Goal: Task Accomplishment & Management: Use online tool/utility

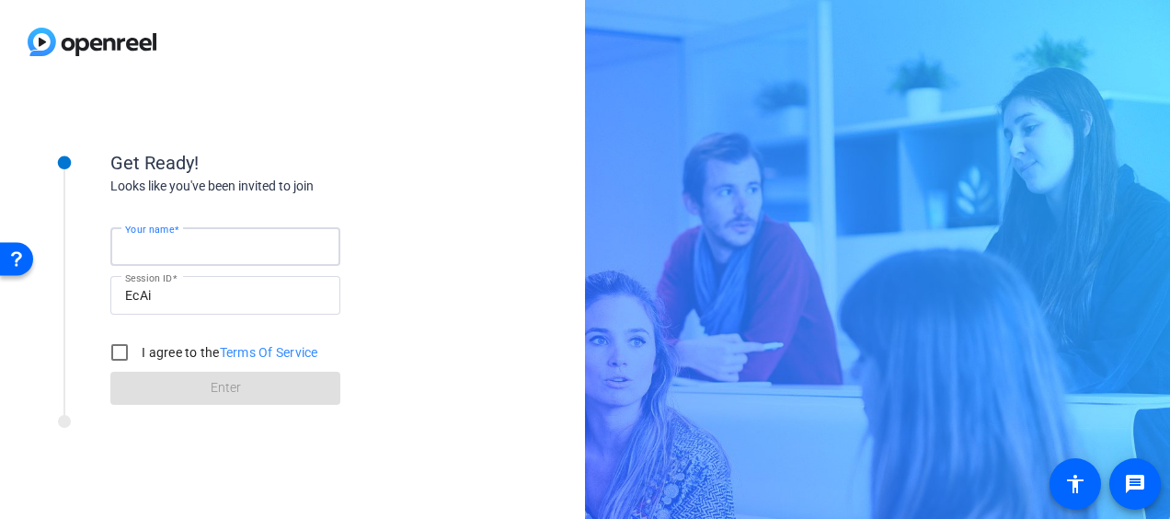
click at [244, 247] on input "Your name" at bounding box center [225, 246] width 201 height 22
type input "WFH-June 2025-Robin Nalepa"
click at [120, 350] on input "I agree to the Terms Of Service" at bounding box center [119, 352] width 37 height 37
checkbox input "true"
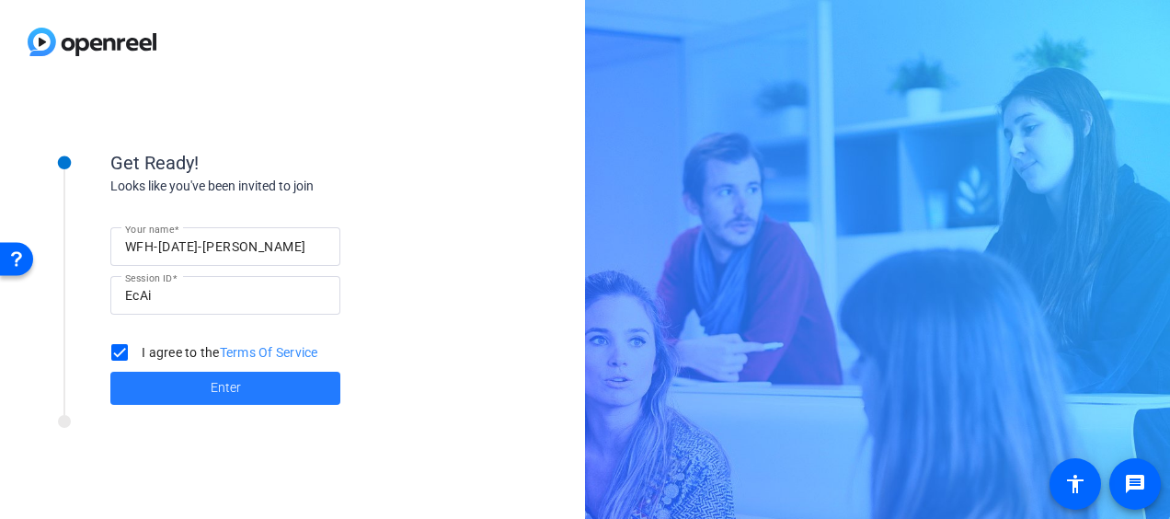
click at [164, 386] on span at bounding box center [225, 388] width 230 height 44
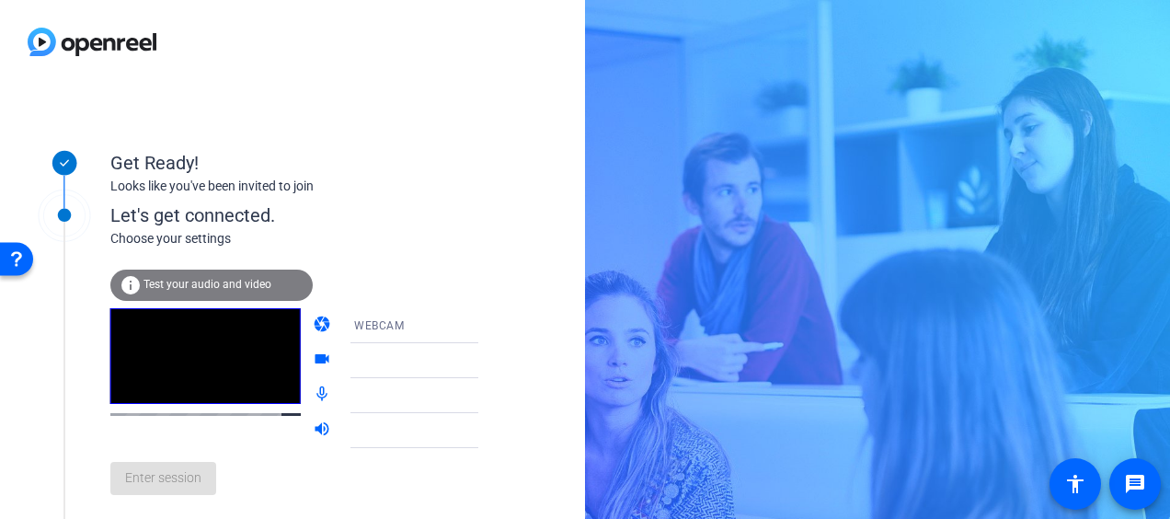
click at [492, 359] on icon at bounding box center [496, 361] width 9 height 5
click at [486, 365] on icon at bounding box center [497, 361] width 22 height 22
click at [486, 323] on icon at bounding box center [497, 326] width 22 height 22
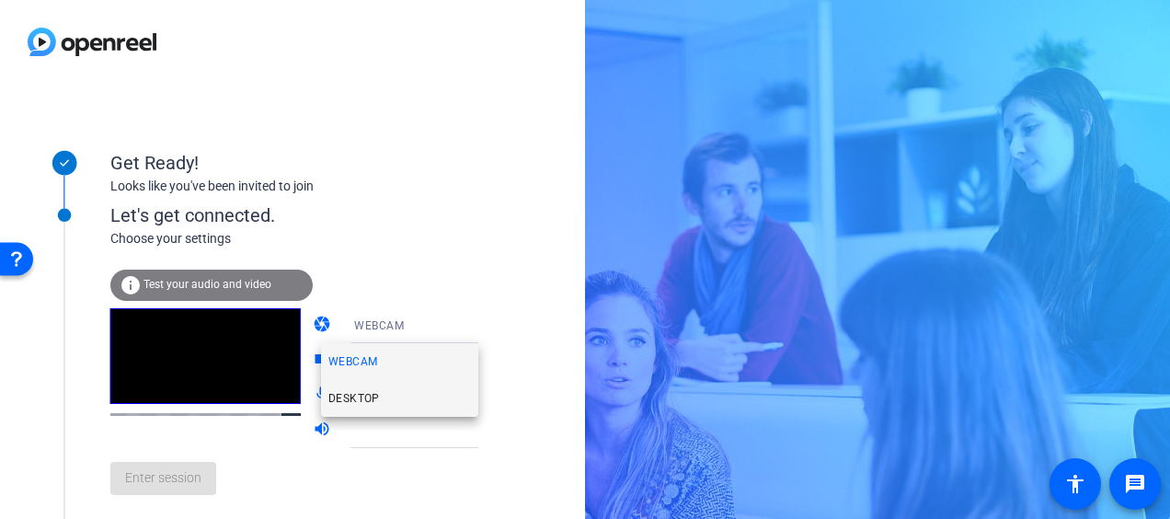
click at [0, 0] on mat-option "DESKTOP" at bounding box center [0, 0] width 0 height 0
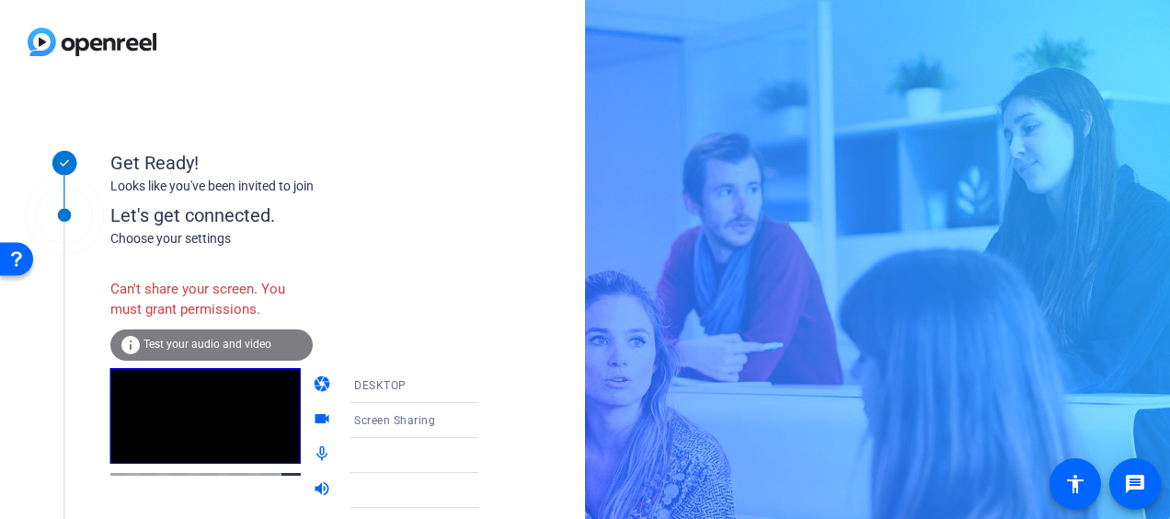
click at [486, 388] on icon at bounding box center [497, 385] width 22 height 22
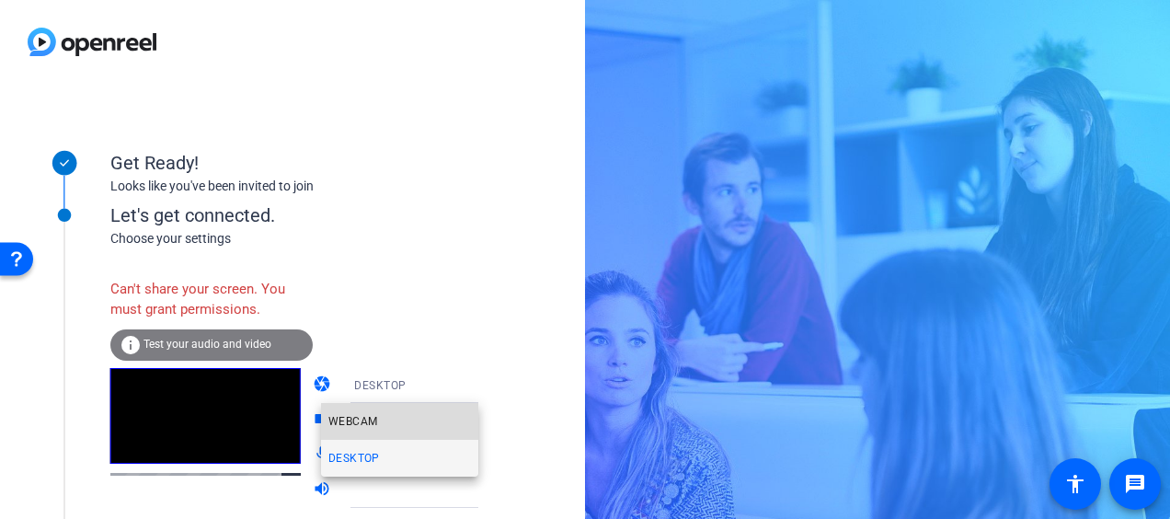
click at [433, 423] on mat-option "WEBCAM" at bounding box center [399, 421] width 157 height 37
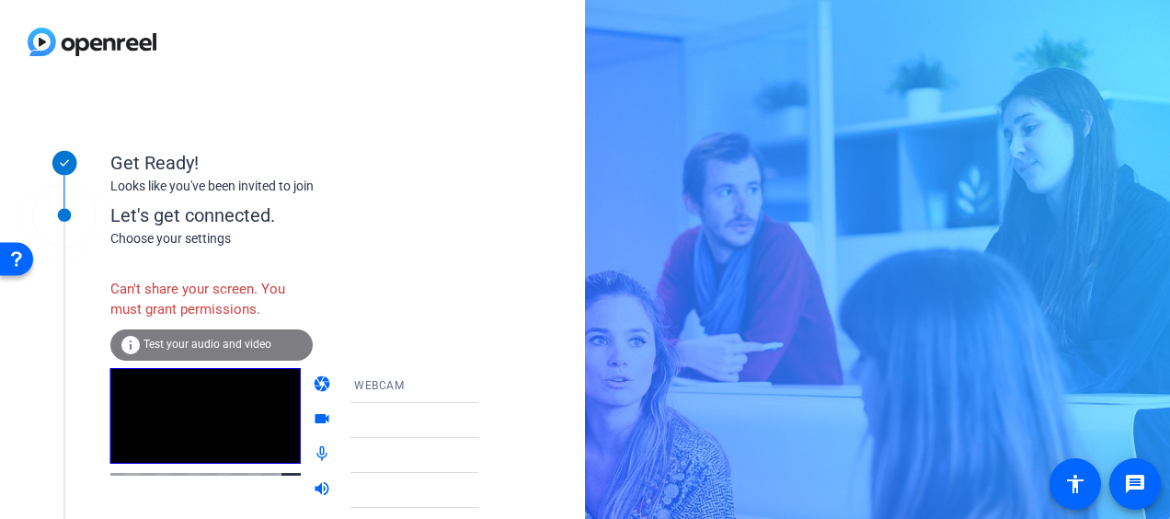
click at [486, 425] on icon at bounding box center [497, 420] width 22 height 22
click at [492, 421] on icon at bounding box center [496, 421] width 9 height 5
click at [486, 460] on icon at bounding box center [497, 455] width 22 height 22
click at [486, 452] on icon at bounding box center [497, 455] width 22 height 22
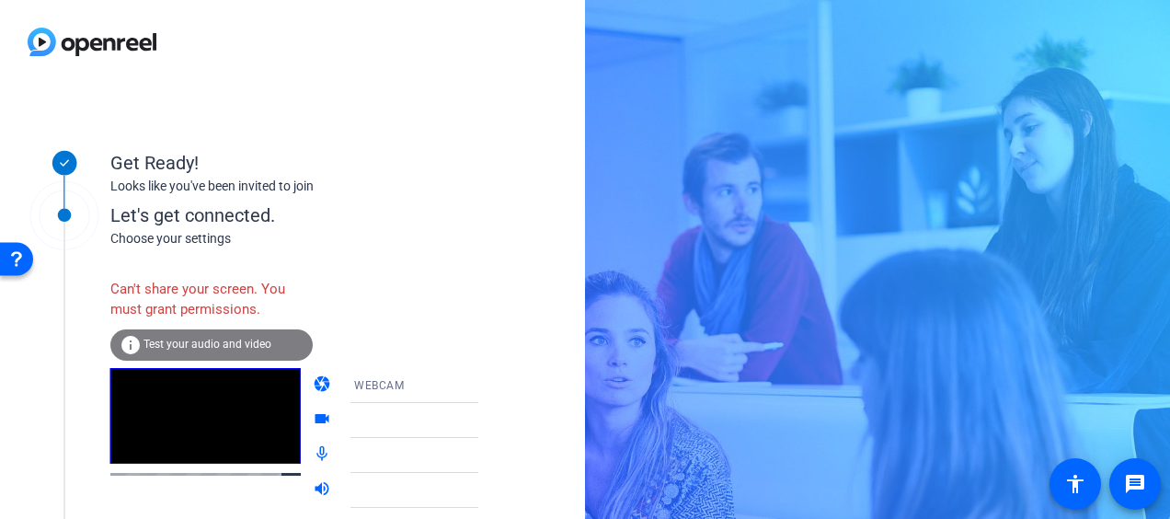
click at [178, 346] on span "Test your audio and video" at bounding box center [207, 344] width 128 height 13
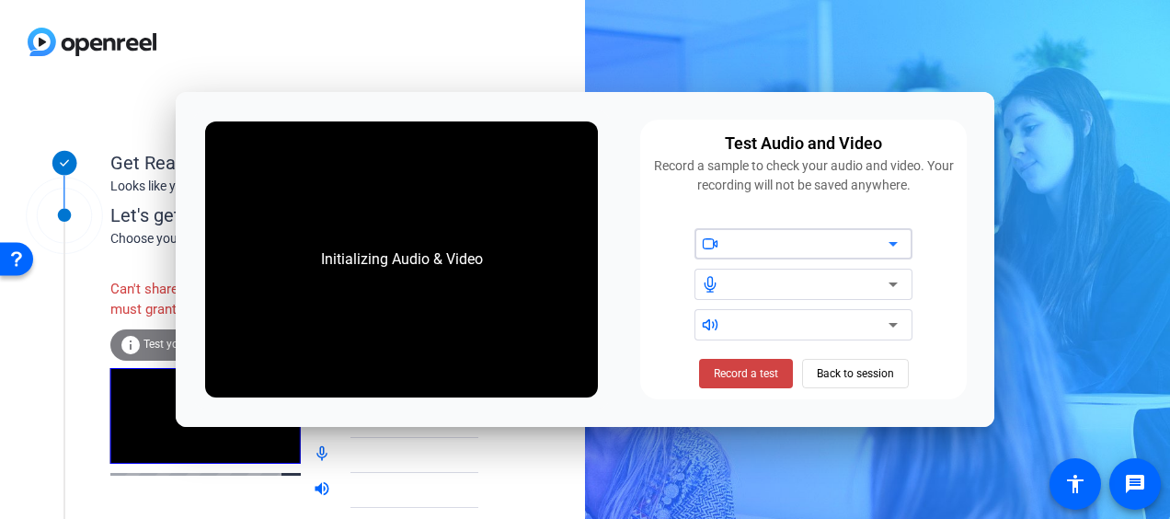
click at [0, 0] on div "Initializing Audio & Video" at bounding box center [0, 0] width 0 height 0
click at [895, 247] on icon at bounding box center [893, 244] width 22 height 22
click at [0, 0] on icon at bounding box center [0, 0] width 0 height 0
click at [726, 384] on span at bounding box center [746, 373] width 94 height 44
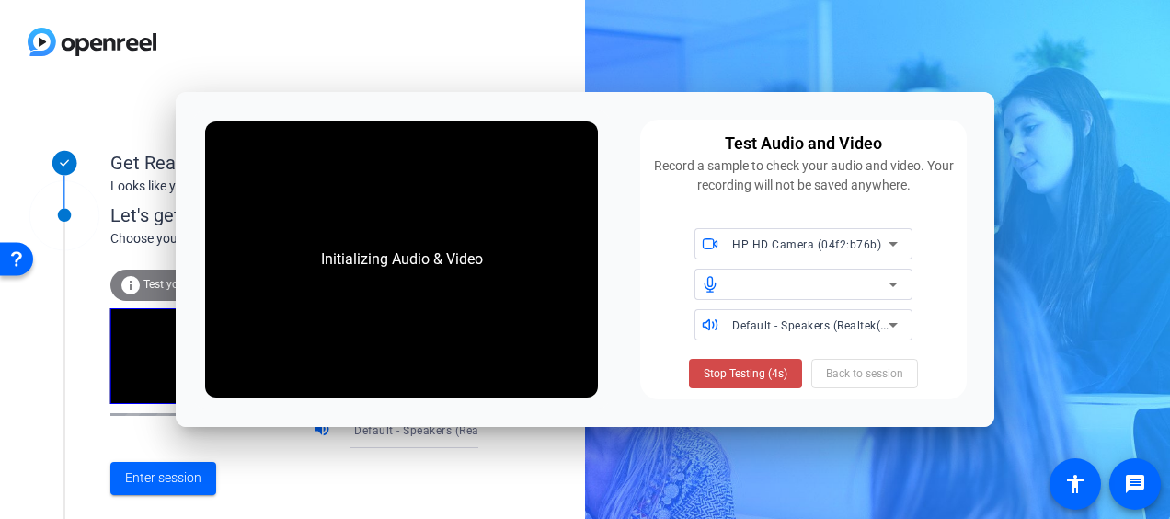
click at [725, 375] on span "Stop Testing (4s)" at bounding box center [746, 373] width 84 height 17
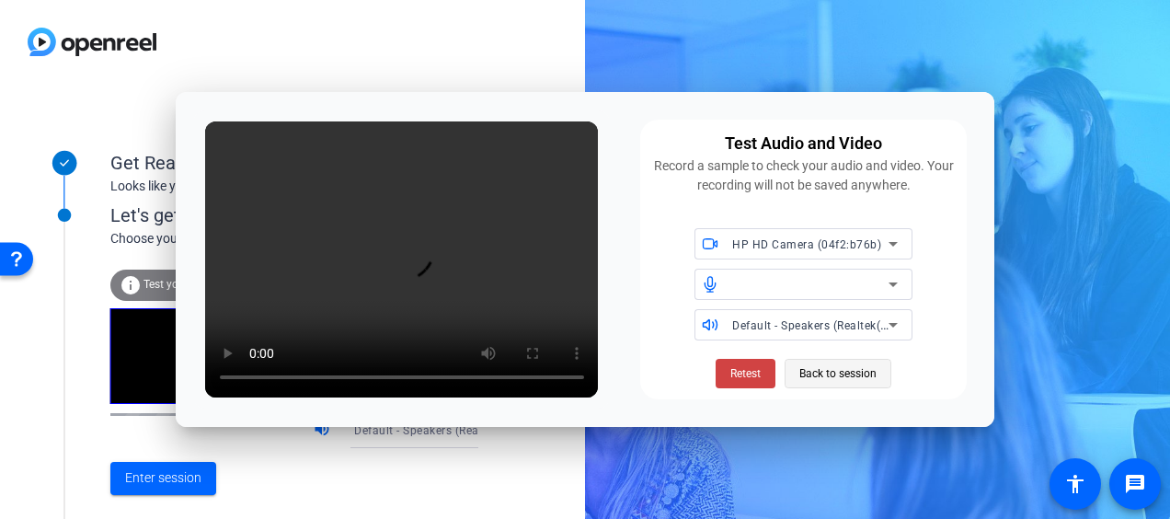
click at [0, 0] on span "Back to session" at bounding box center [0, 0] width 0 height 0
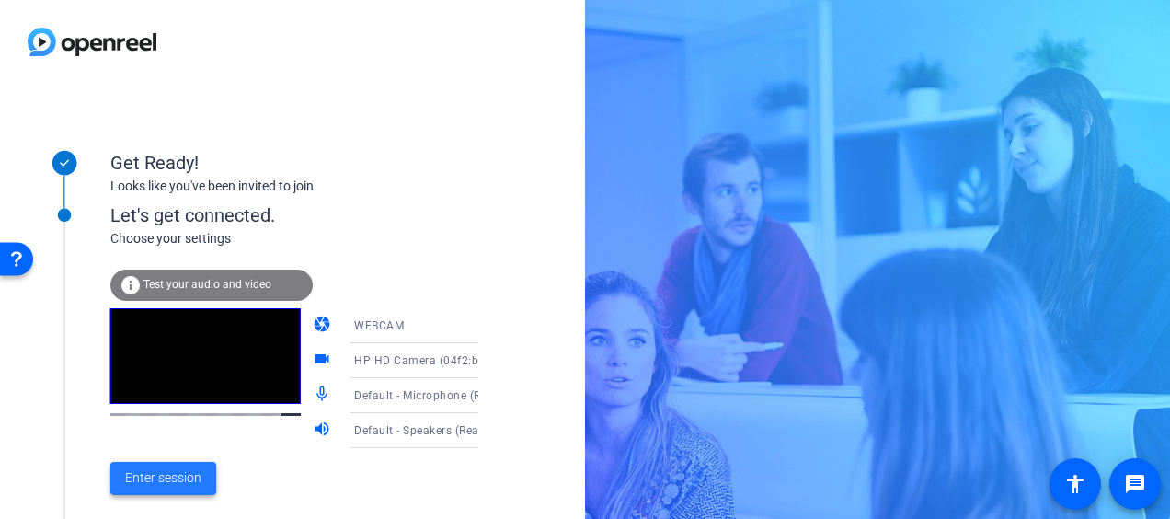
click at [167, 476] on span "Enter session" at bounding box center [163, 477] width 76 height 19
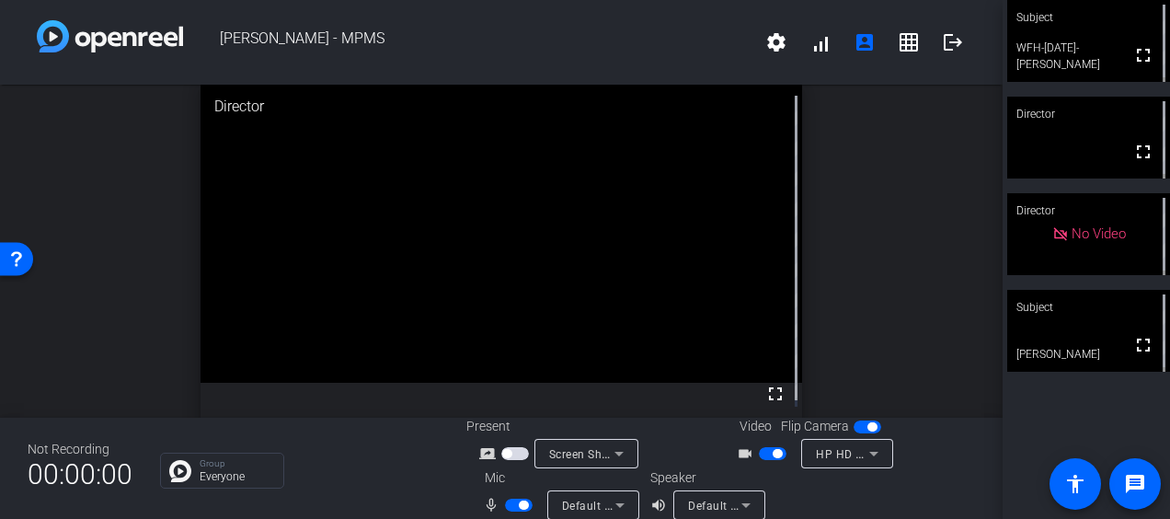
click at [1089, 63] on video at bounding box center [1088, 41] width 163 height 82
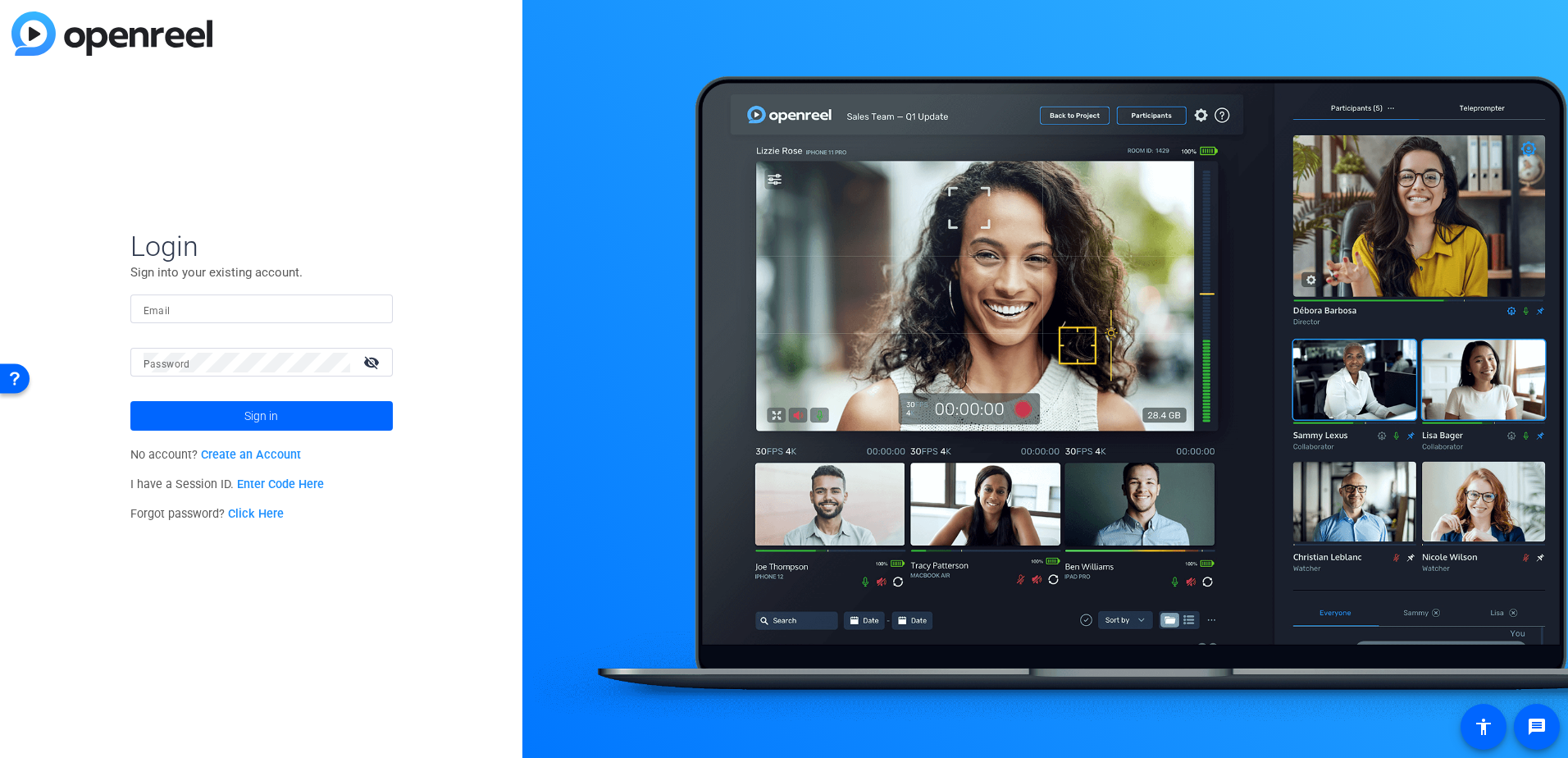
click at [262, 309] on input "Email" at bounding box center [261, 309] width 236 height 20
click at [280, 309] on input "[PERSON_NAME][EMAIL_ADDRESS][PERSON_NAME][DOMAIN_NAME]" at bounding box center [261, 309] width 236 height 20
click at [272, 308] on input "[PERSON_NAME][EMAIL_ADDRESS][PERSON_NAME][DOMAIN_NAME]" at bounding box center [261, 309] width 236 height 20
click at [276, 312] on input "[PERSON_NAME][EMAIL_ADDRESS][PERSON_NAME][DOMAIN_NAME]" at bounding box center [261, 309] width 236 height 20
click at [281, 309] on input "[PERSON_NAME][EMAIL_ADDRESS][PERSON_NAME][DOMAIN_NAME]" at bounding box center [261, 309] width 236 height 20
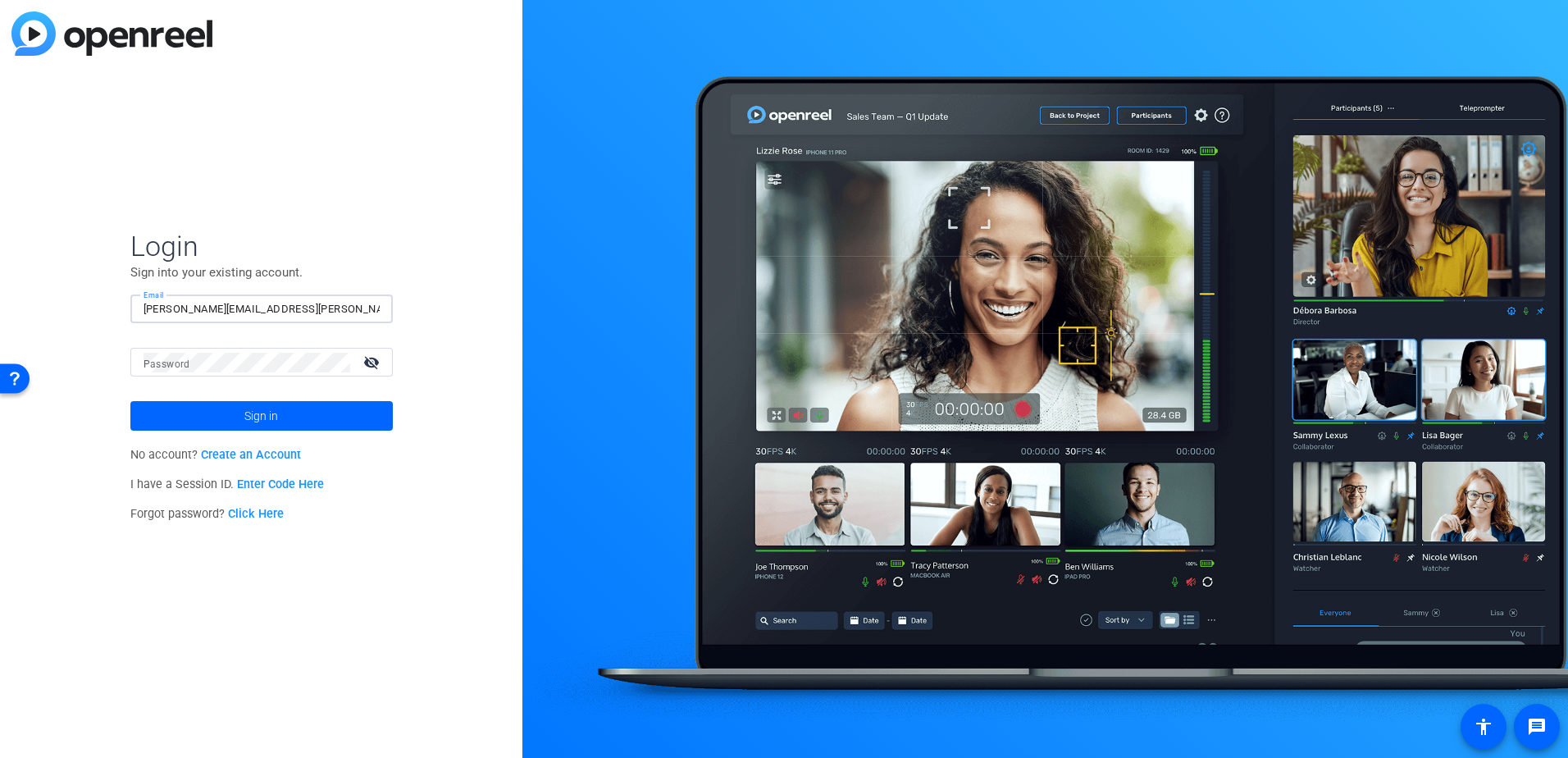
type input "[PERSON_NAME][EMAIL_ADDRESS][PERSON_NAME][DOMAIN_NAME]"
click at [272, 489] on link "Enter Code Here" at bounding box center [280, 484] width 86 height 14
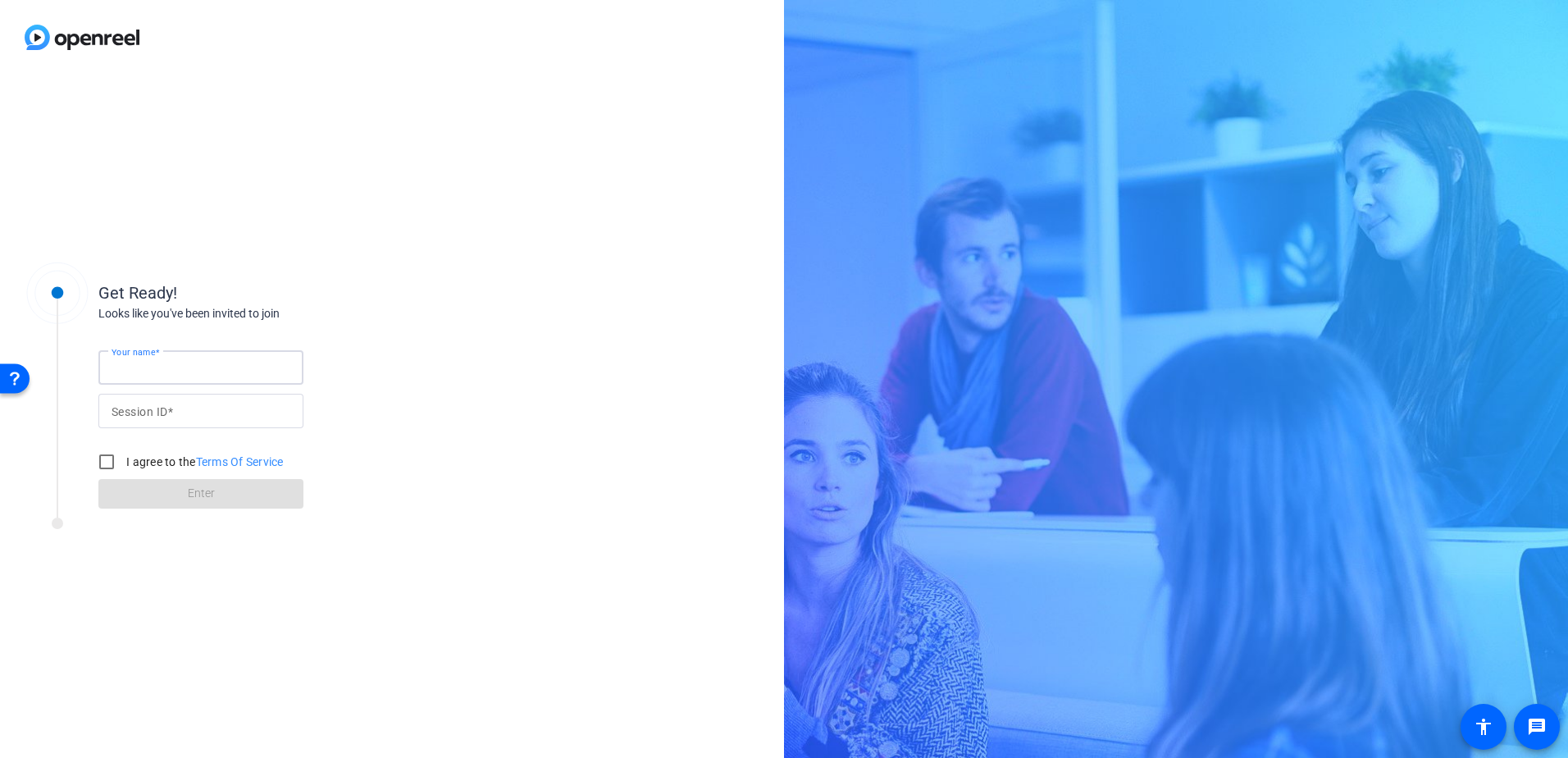
click at [219, 368] on input "Your name" at bounding box center [201, 367] width 179 height 20
type input "[PERSON_NAME]"
click at [197, 414] on input "Session ID" at bounding box center [201, 411] width 179 height 20
type input "EcAi"
click at [107, 466] on input "I agree to the Terms Of Service" at bounding box center [106, 461] width 33 height 33
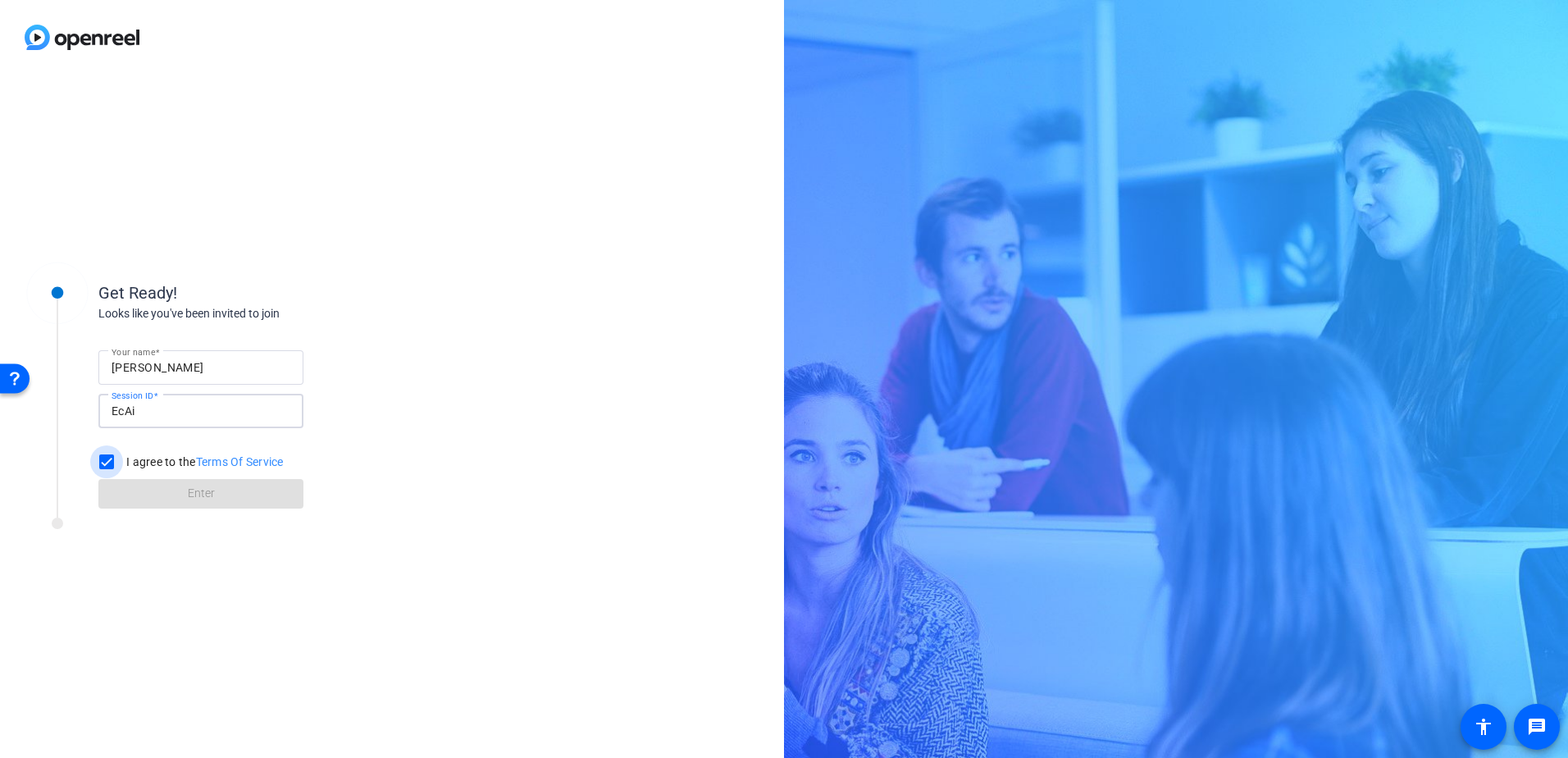
checkbox input "true"
click at [131, 494] on span at bounding box center [201, 494] width 205 height 39
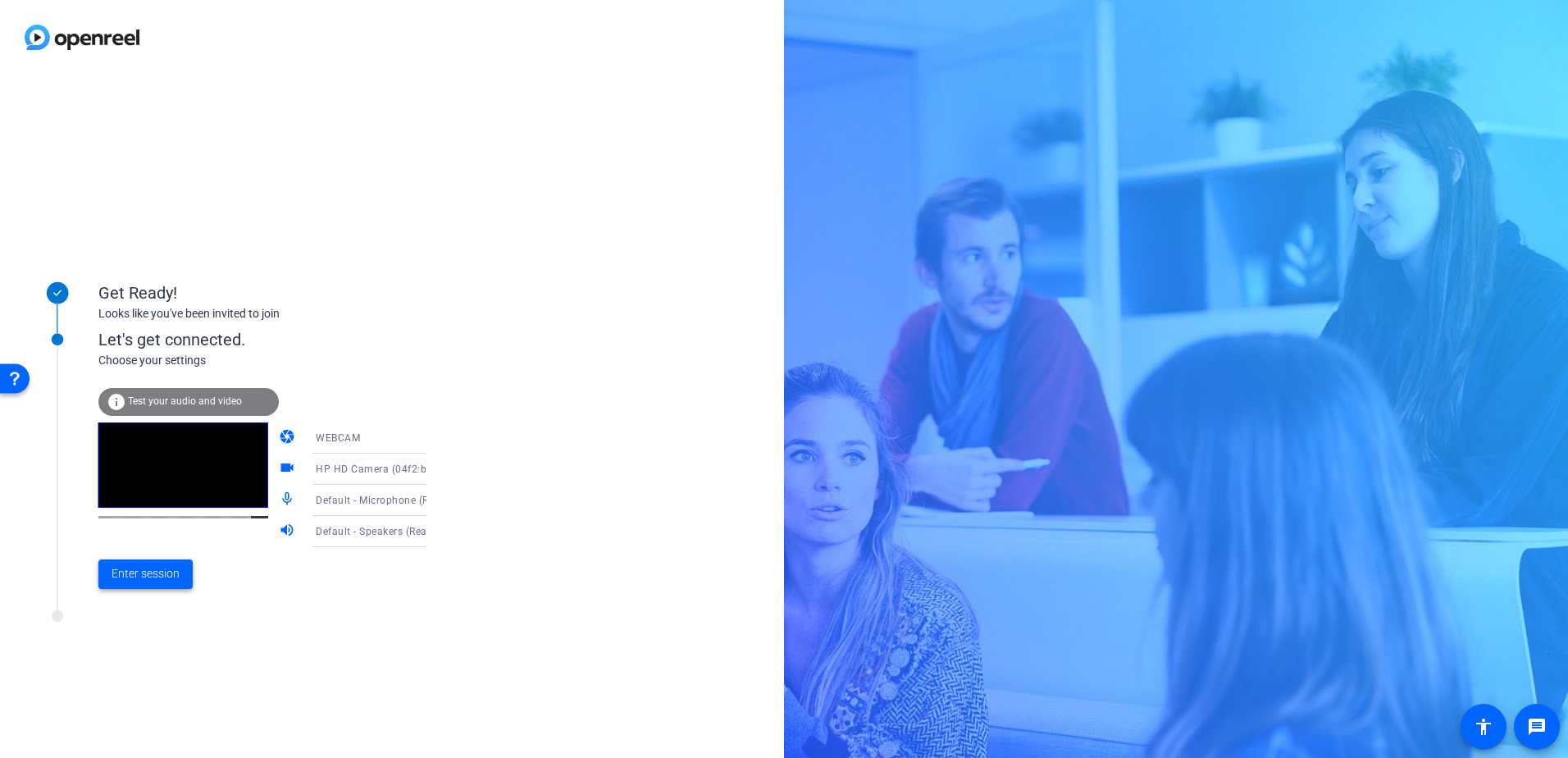
drag, startPoint x: 150, startPoint y: 574, endPoint x: 222, endPoint y: 514, distance: 93.7
click at [150, 573] on span "Enter session" at bounding box center [145, 573] width 68 height 17
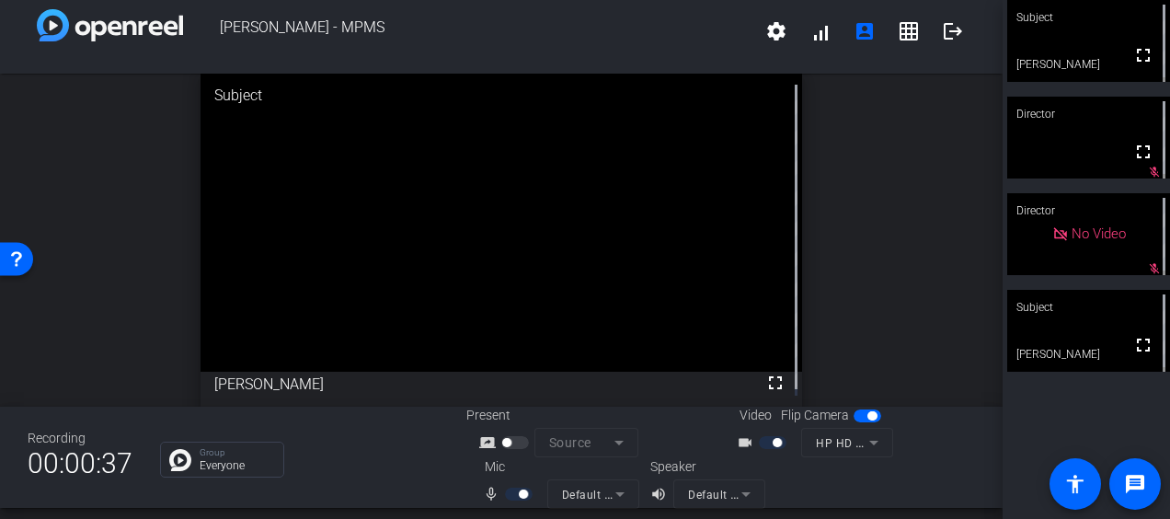
scroll to position [21, 0]
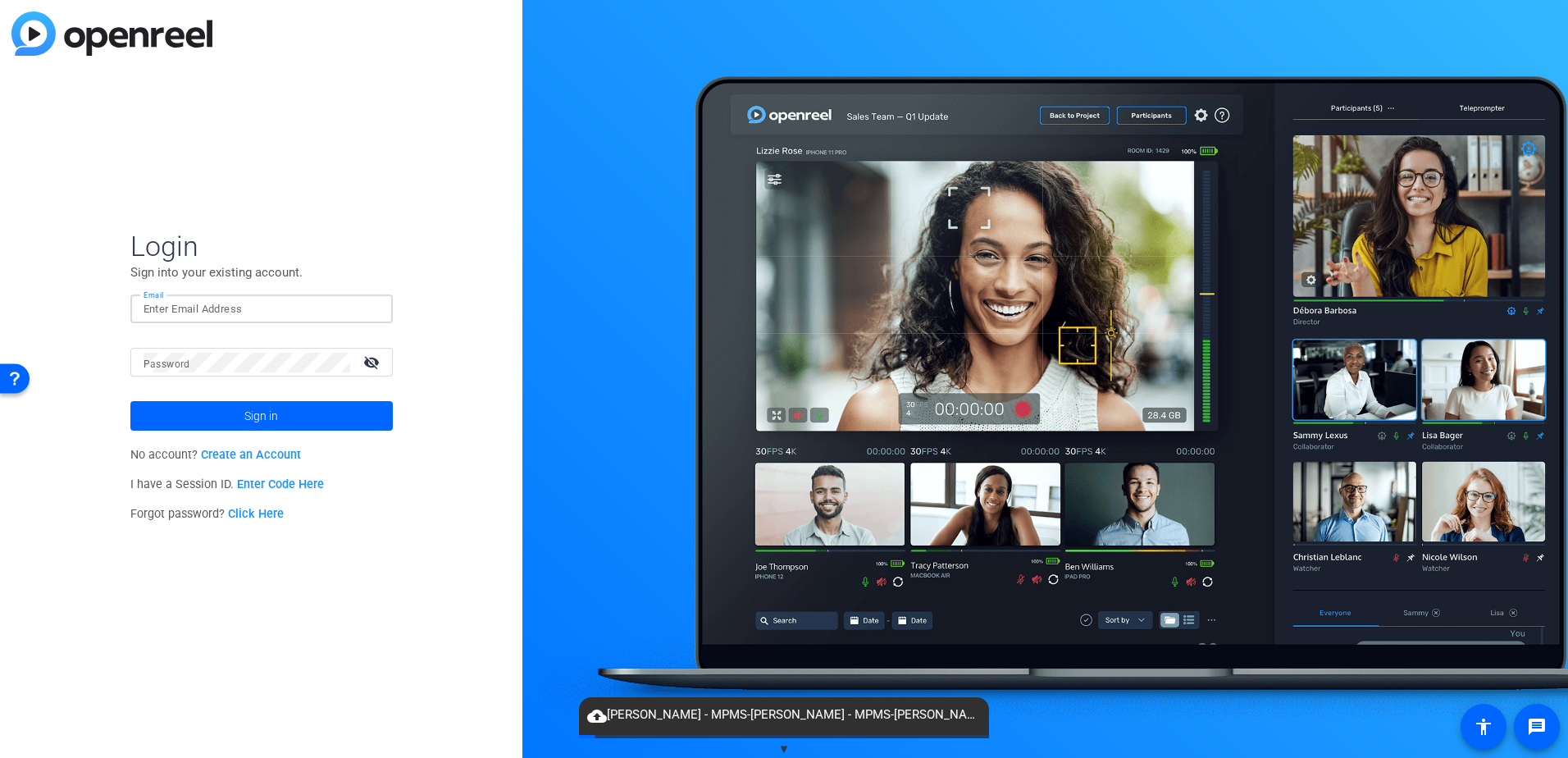
click at [299, 305] on input "Email" at bounding box center [261, 309] width 236 height 20
click at [159, 362] on mat-label "Password" at bounding box center [167, 364] width 46 height 12
click at [194, 421] on span at bounding box center [261, 416] width 262 height 39
click at [266, 417] on span "Sign in" at bounding box center [261, 416] width 34 height 41
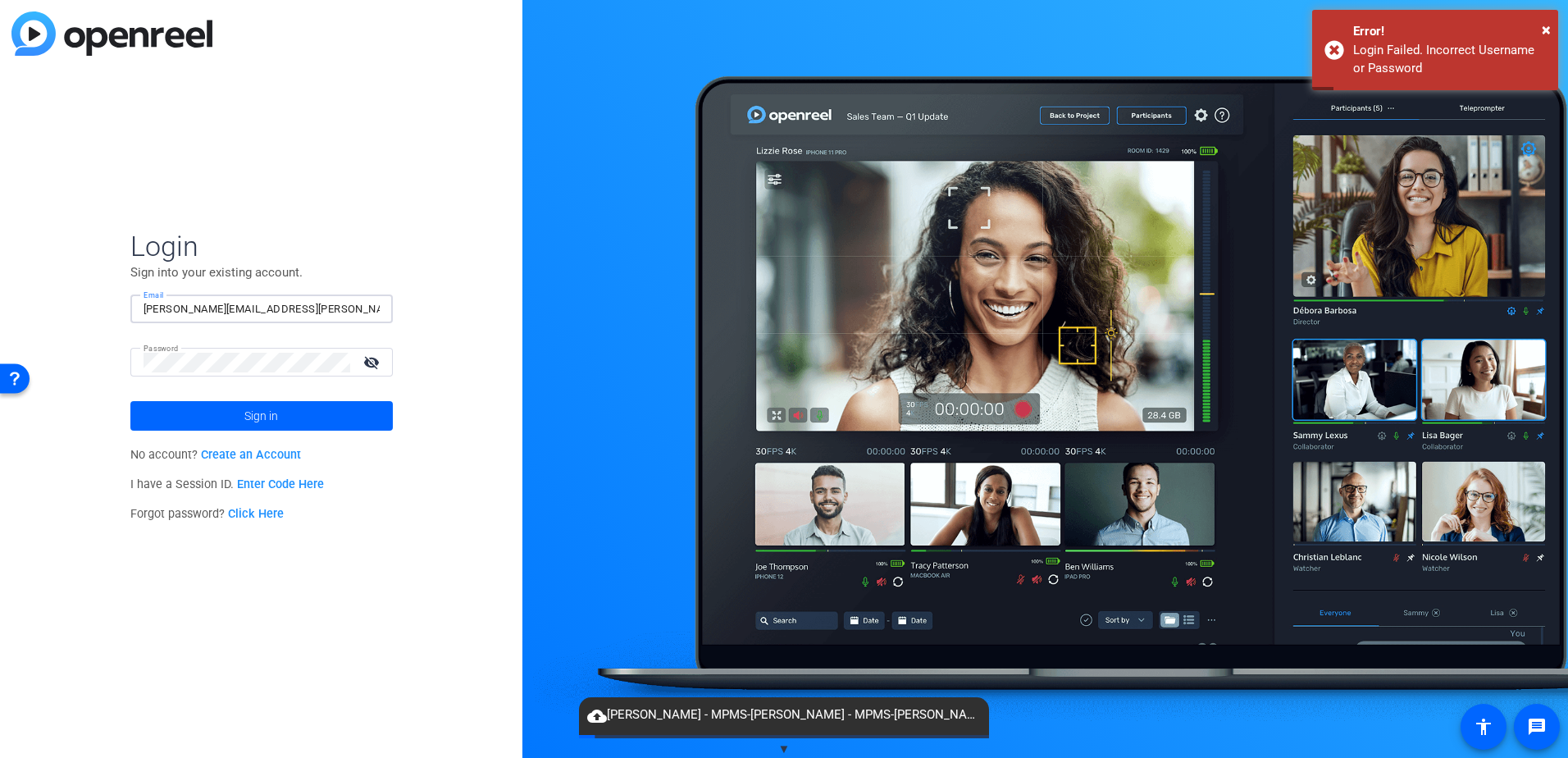
click at [309, 309] on input "[PERSON_NAME][EMAIL_ADDRESS][PERSON_NAME][DOMAIN_NAME]" at bounding box center [261, 309] width 236 height 20
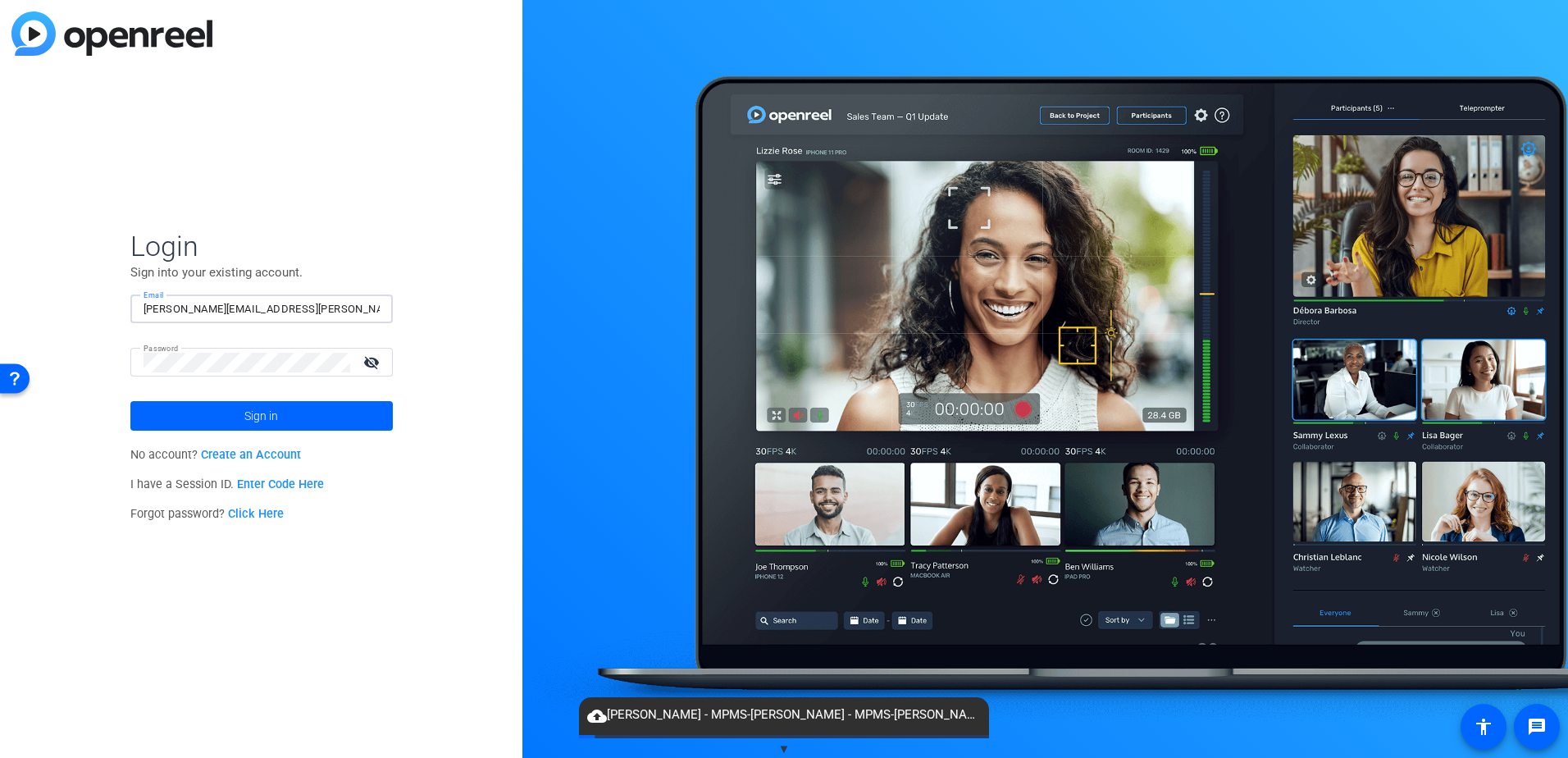
type input "[PERSON_NAME][EMAIL_ADDRESS][PERSON_NAME][DOMAIN_NAME]"
click at [103, 363] on div "Login Sign into your existing account. Email Robin.Nalepa@ppd.com Password visi…" at bounding box center [261, 379] width 522 height 758
click at [230, 424] on span at bounding box center [261, 416] width 262 height 39
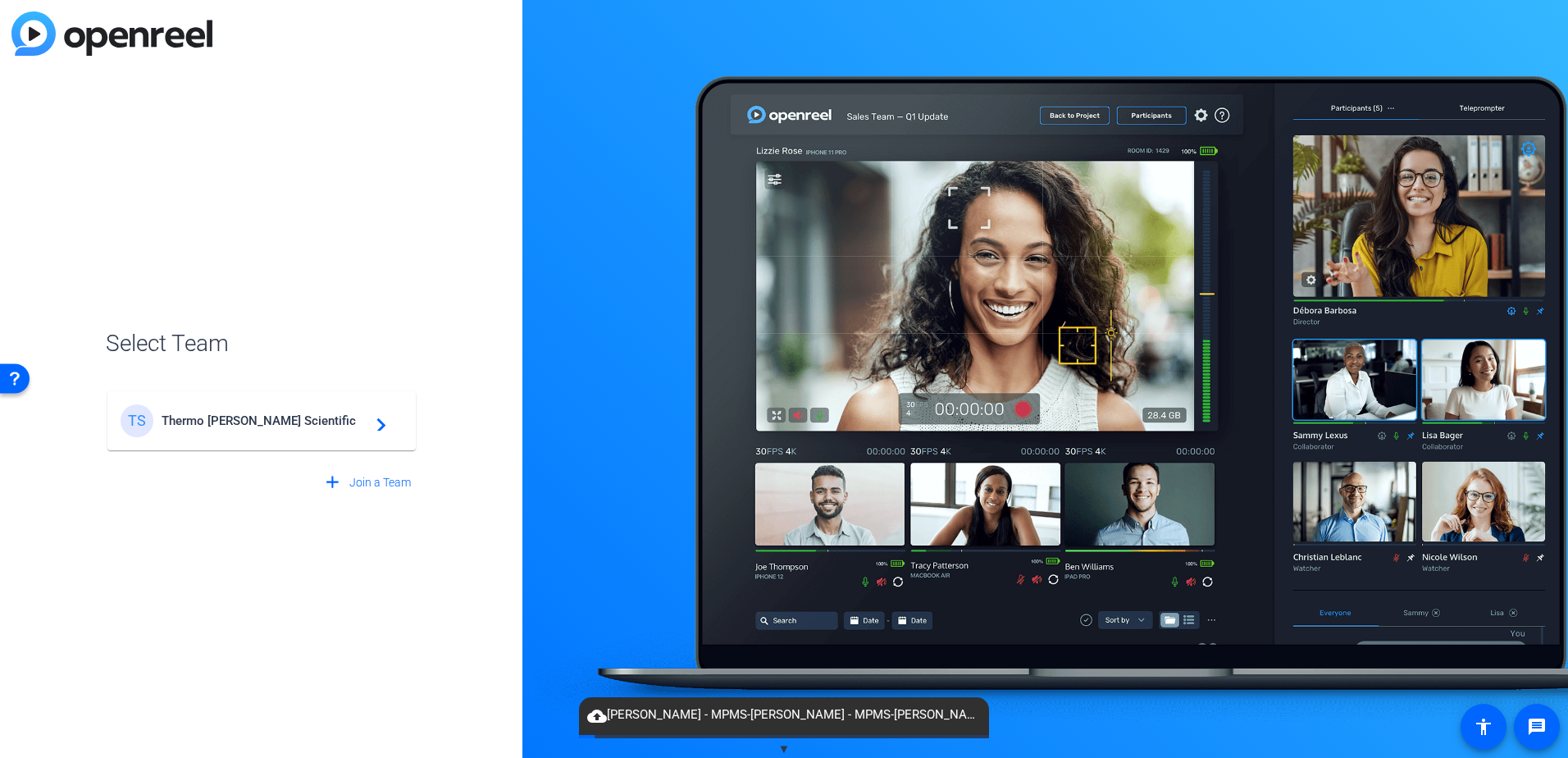
click at [383, 428] on mat-icon "navigate_next" at bounding box center [376, 421] width 20 height 20
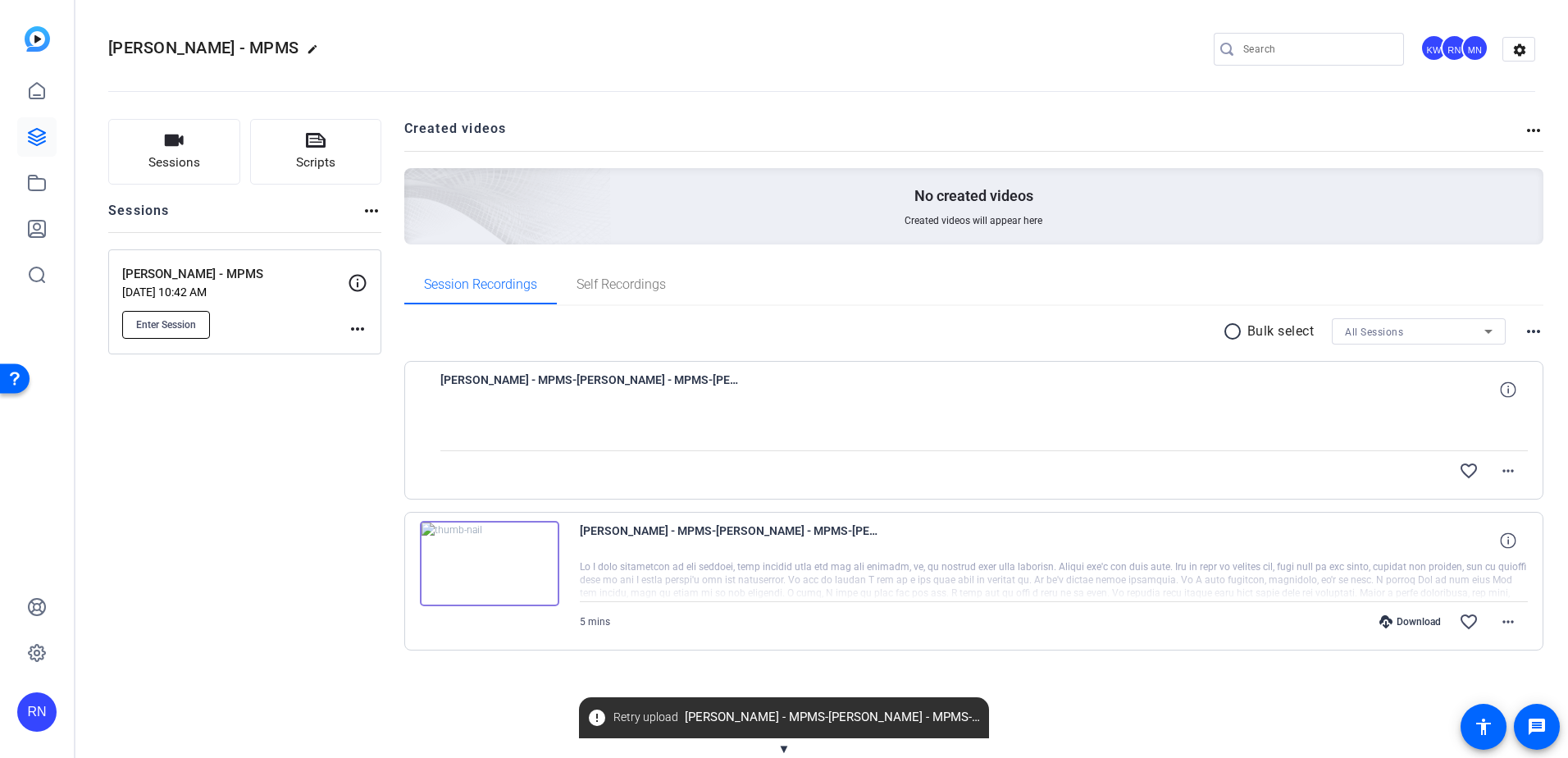
click at [181, 324] on span "Enter Session" at bounding box center [166, 325] width 60 height 13
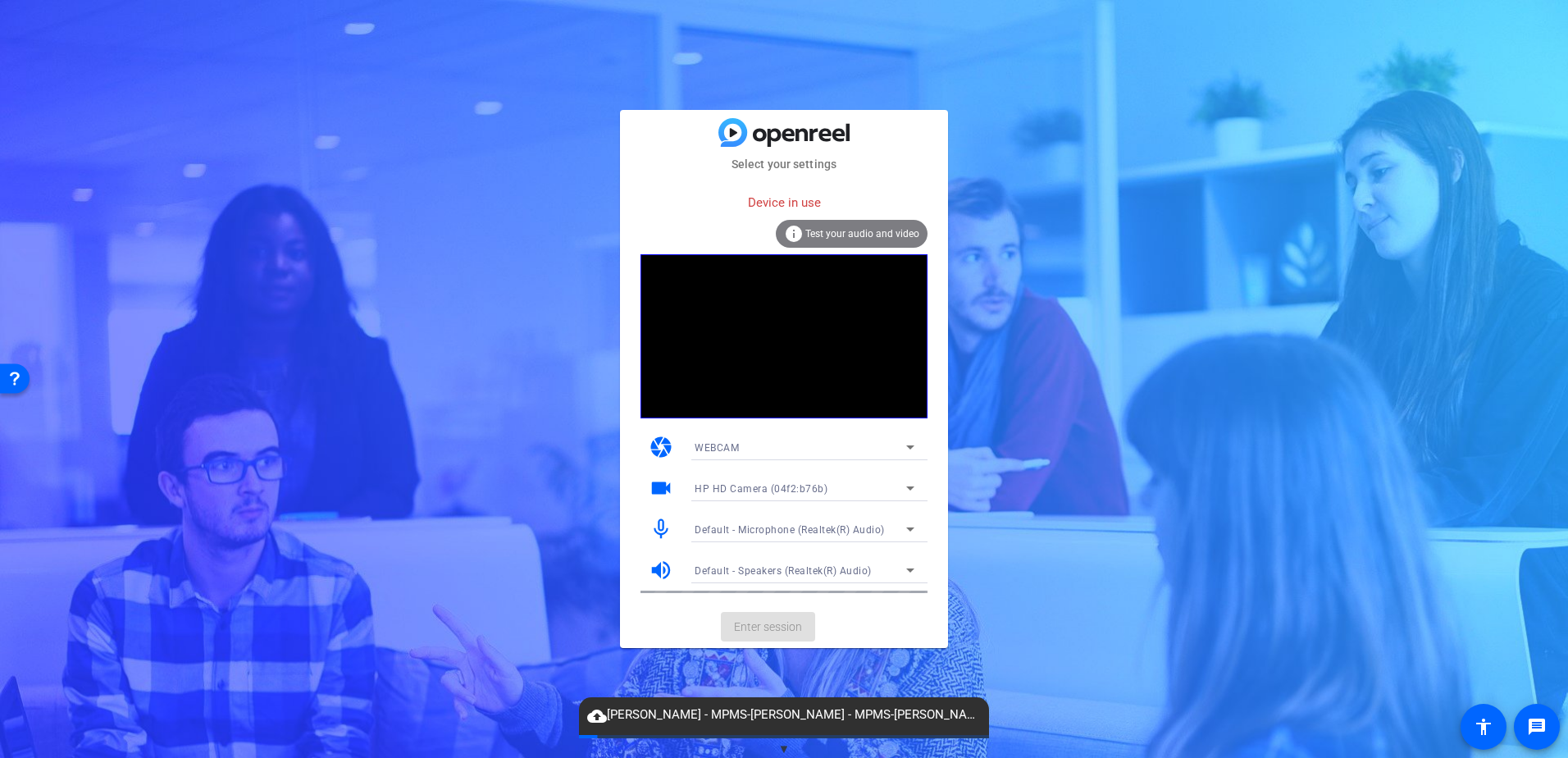
click at [910, 449] on icon at bounding box center [910, 447] width 20 height 20
click at [51, 272] on mat-option "WEBCAM" at bounding box center [36, 263] width 30 height 17
click at [907, 448] on icon at bounding box center [910, 447] width 20 height 20
click at [0, 0] on mat-option "DESKTOP" at bounding box center [0, 0] width 0 height 0
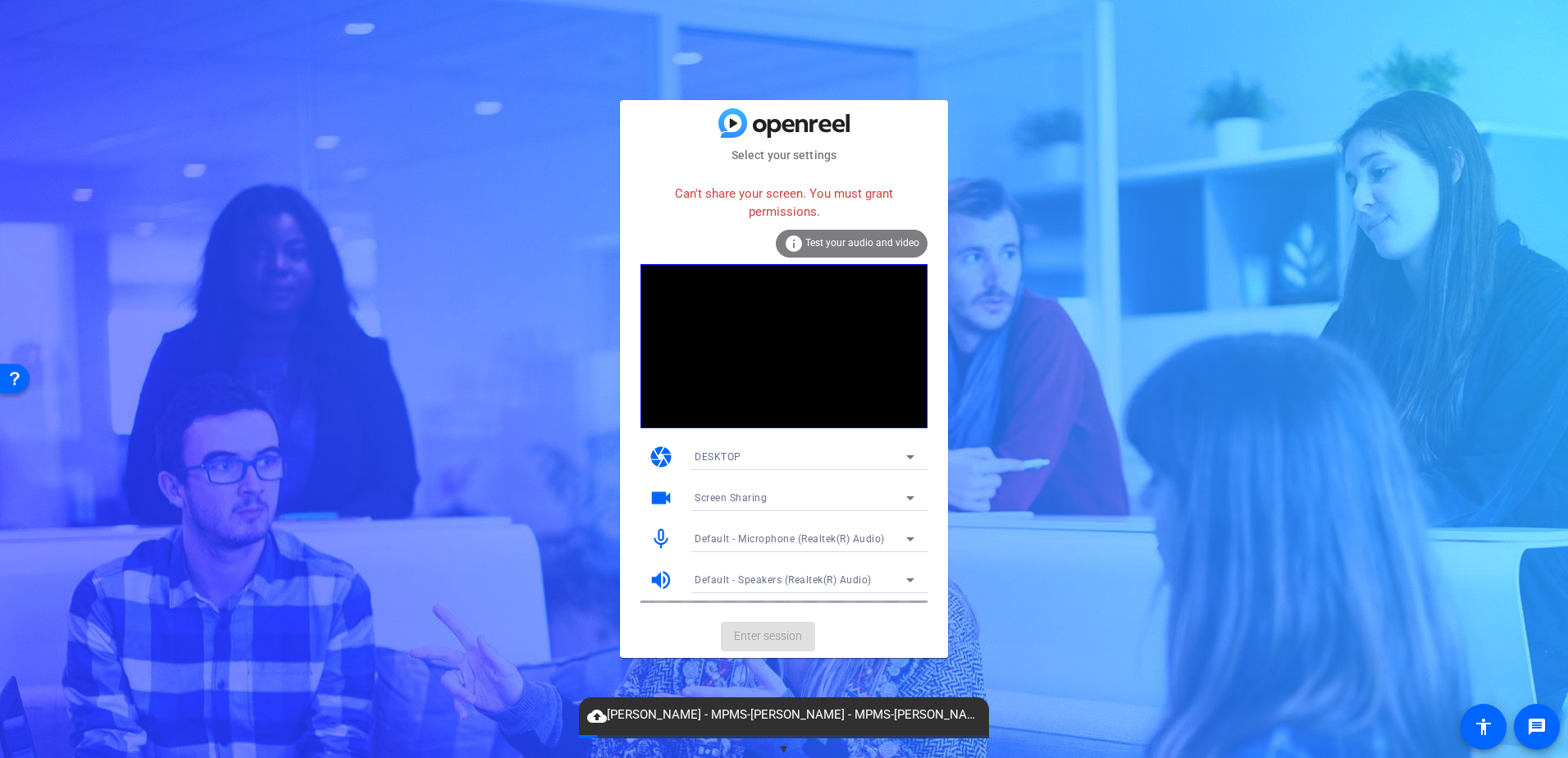
click at [909, 457] on icon at bounding box center [909, 457] width 8 height 4
click at [0, 0] on mat-option "WEBCAM" at bounding box center [0, 0] width 0 height 0
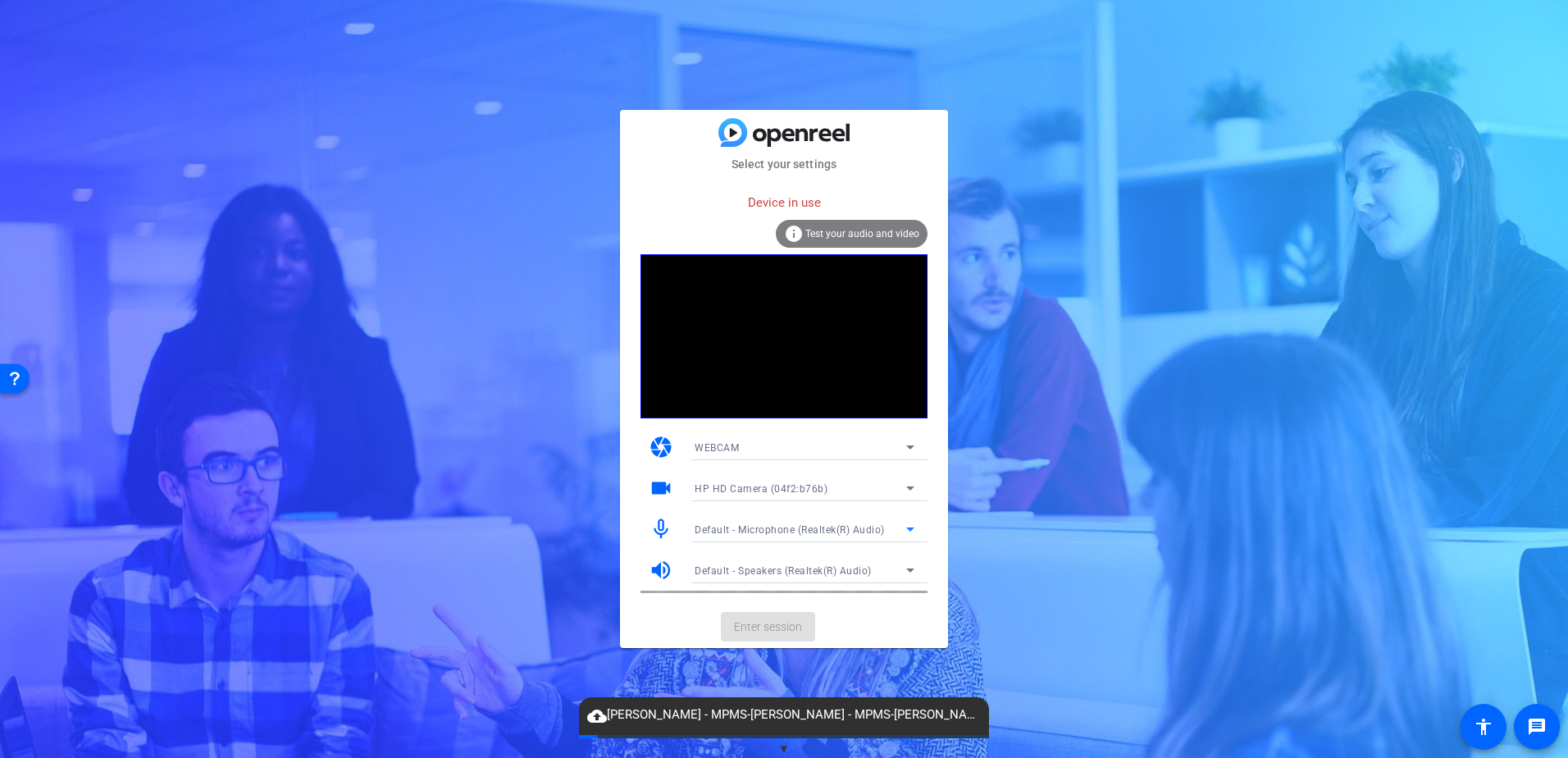
click at [909, 532] on icon at bounding box center [910, 529] width 20 height 20
click at [981, 601] on div at bounding box center [784, 379] width 1568 height 758
click at [798, 629] on mat-card-actions "Enter session" at bounding box center [784, 627] width 328 height 43
click at [905, 531] on icon at bounding box center [910, 529] width 20 height 20
click at [267, 354] on span "Default - Microphone (Realtek(R) Audio)" at bounding box center [159, 342] width 217 height 24
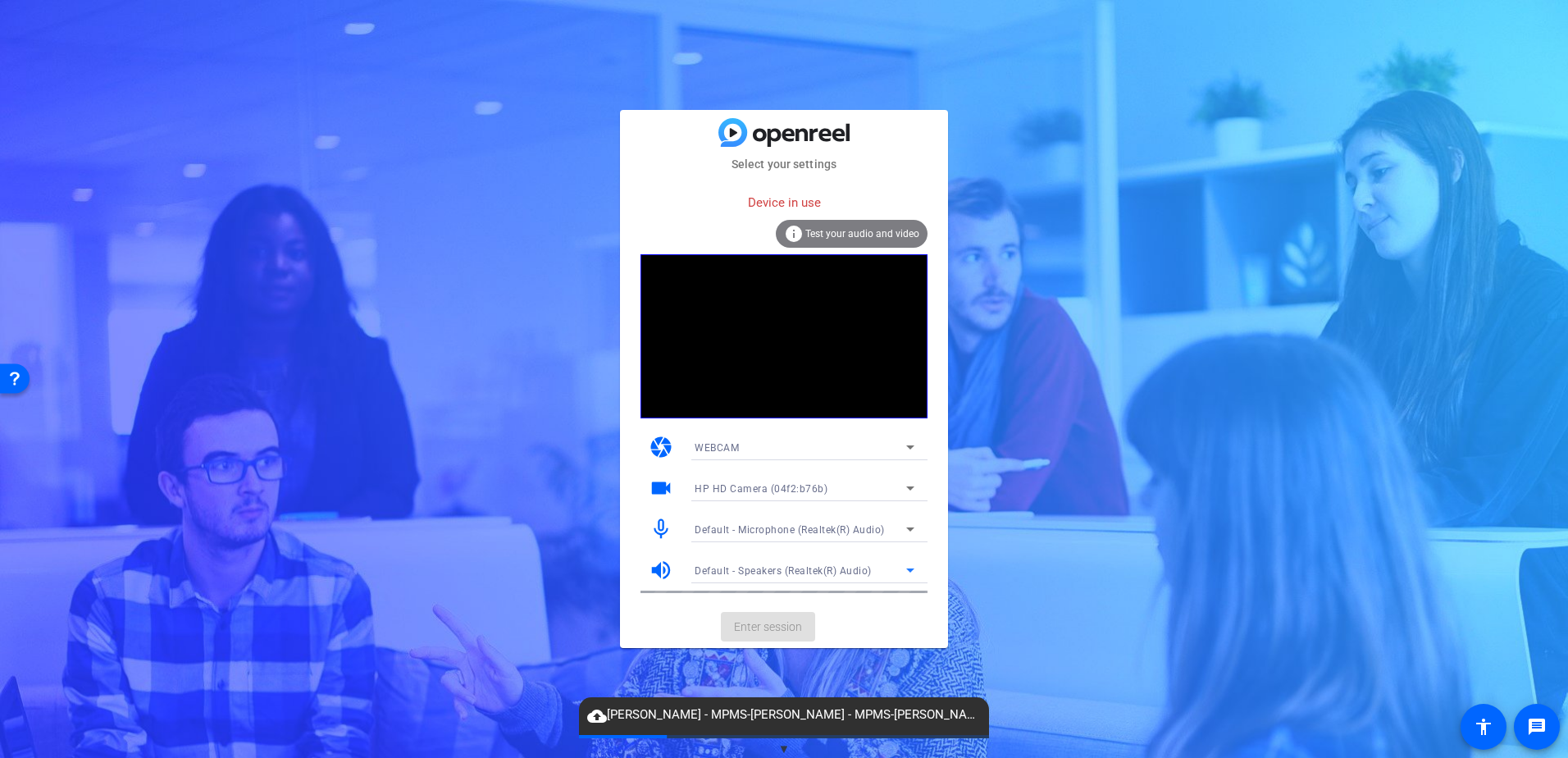
click at [801, 575] on span "Default - Speakers (Realtek(R) Audio)" at bounding box center [783, 571] width 177 height 12
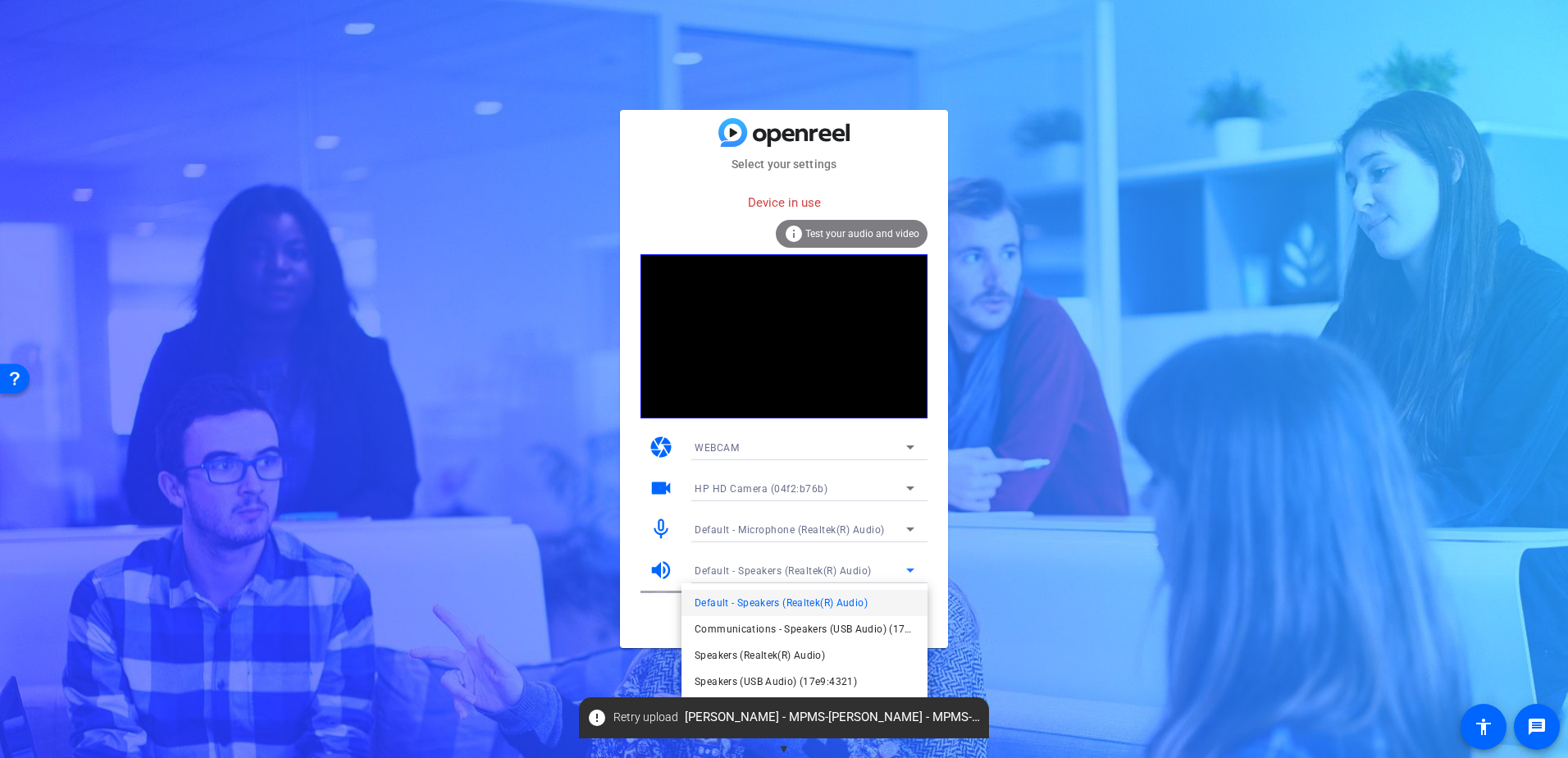
click at [0, 0] on div at bounding box center [0, 0] width 0 height 0
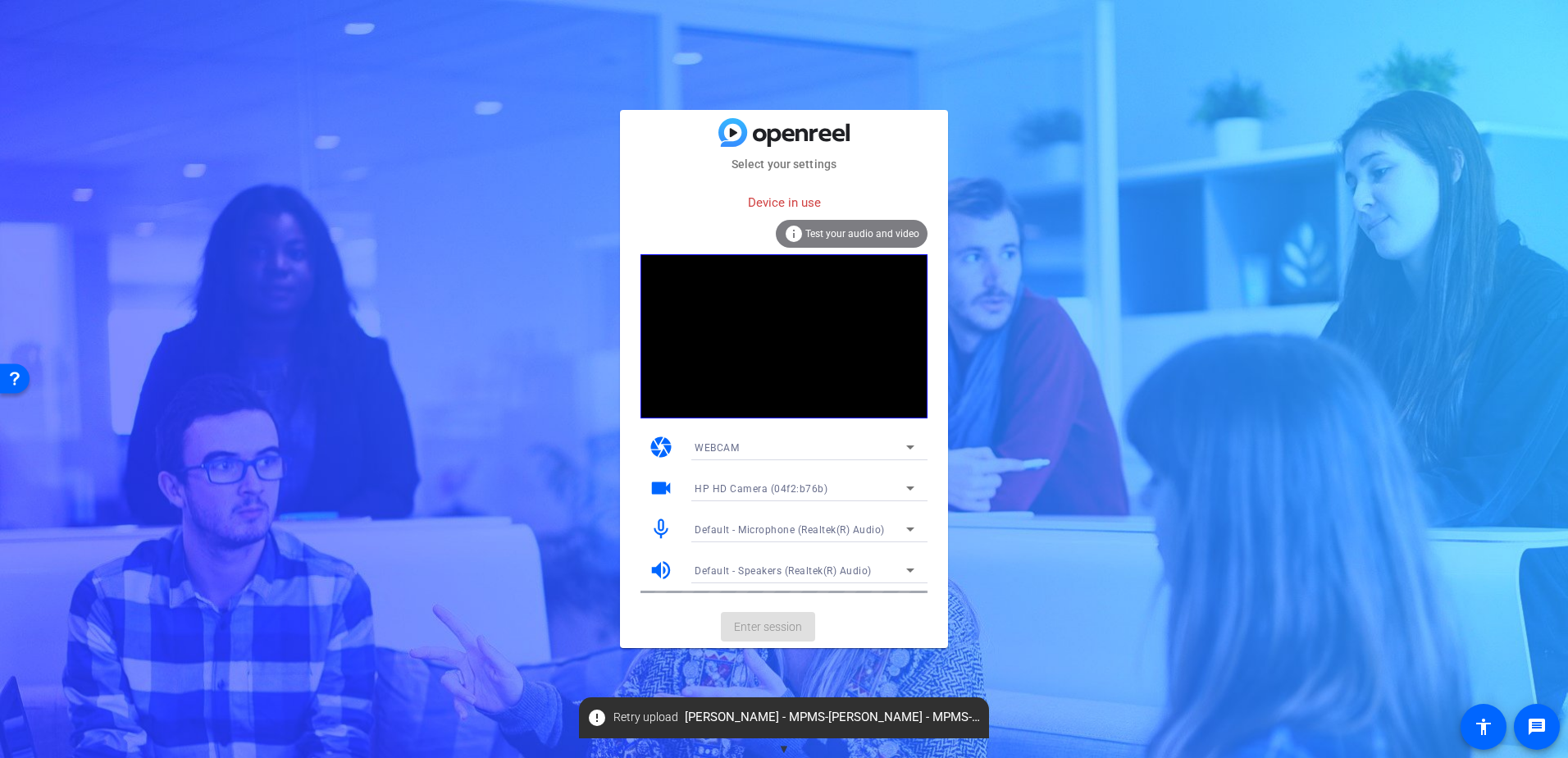
click at [790, 622] on mat-card-actions "Enter session" at bounding box center [784, 627] width 328 height 43
click at [893, 228] on span "Test your audio and video" at bounding box center [862, 234] width 114 height 12
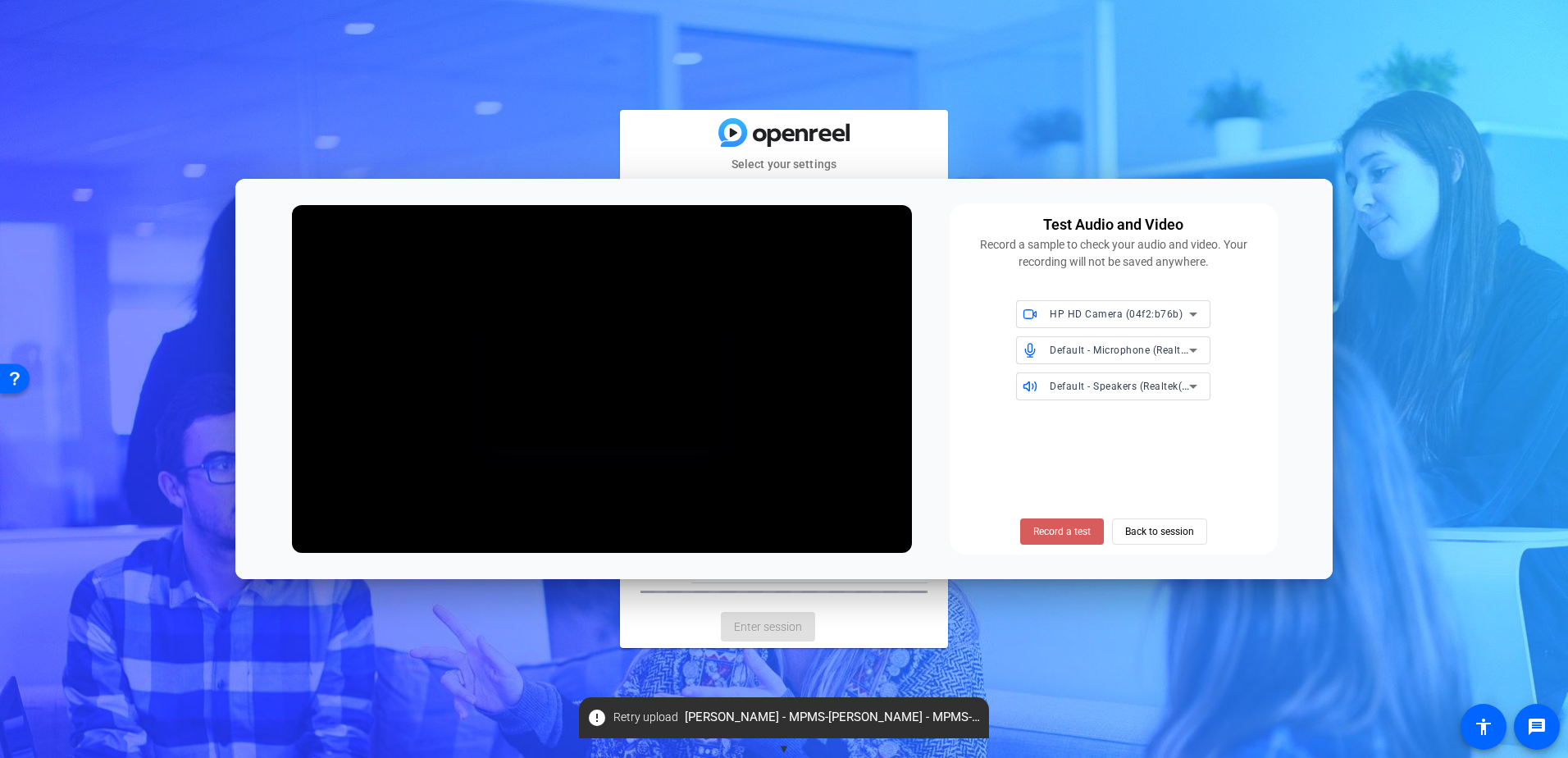
click at [1047, 531] on span "Record a test" at bounding box center [1062, 531] width 57 height 15
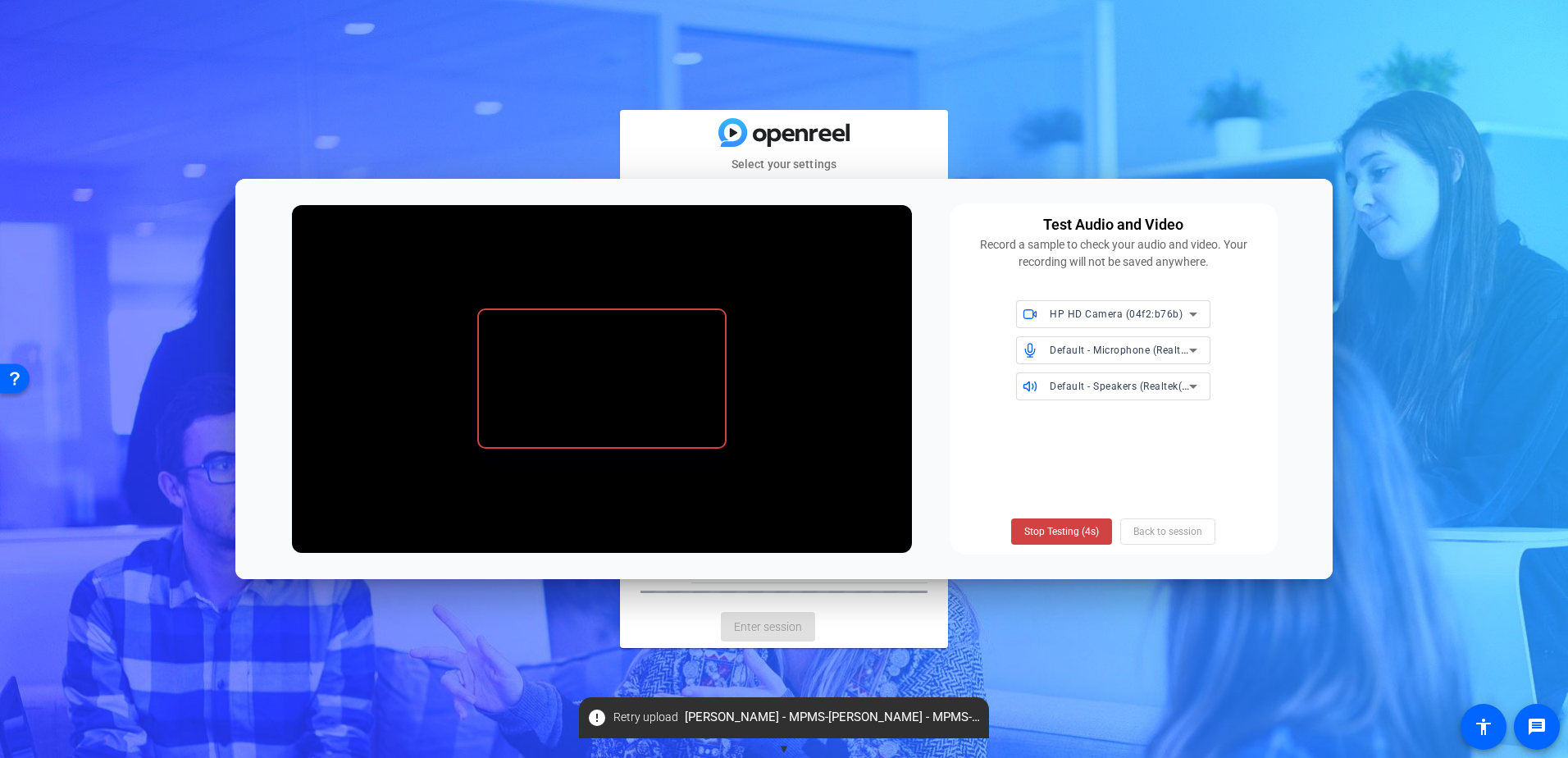
click at [1047, 531] on span "Stop Testing (4s)" at bounding box center [1062, 531] width 75 height 15
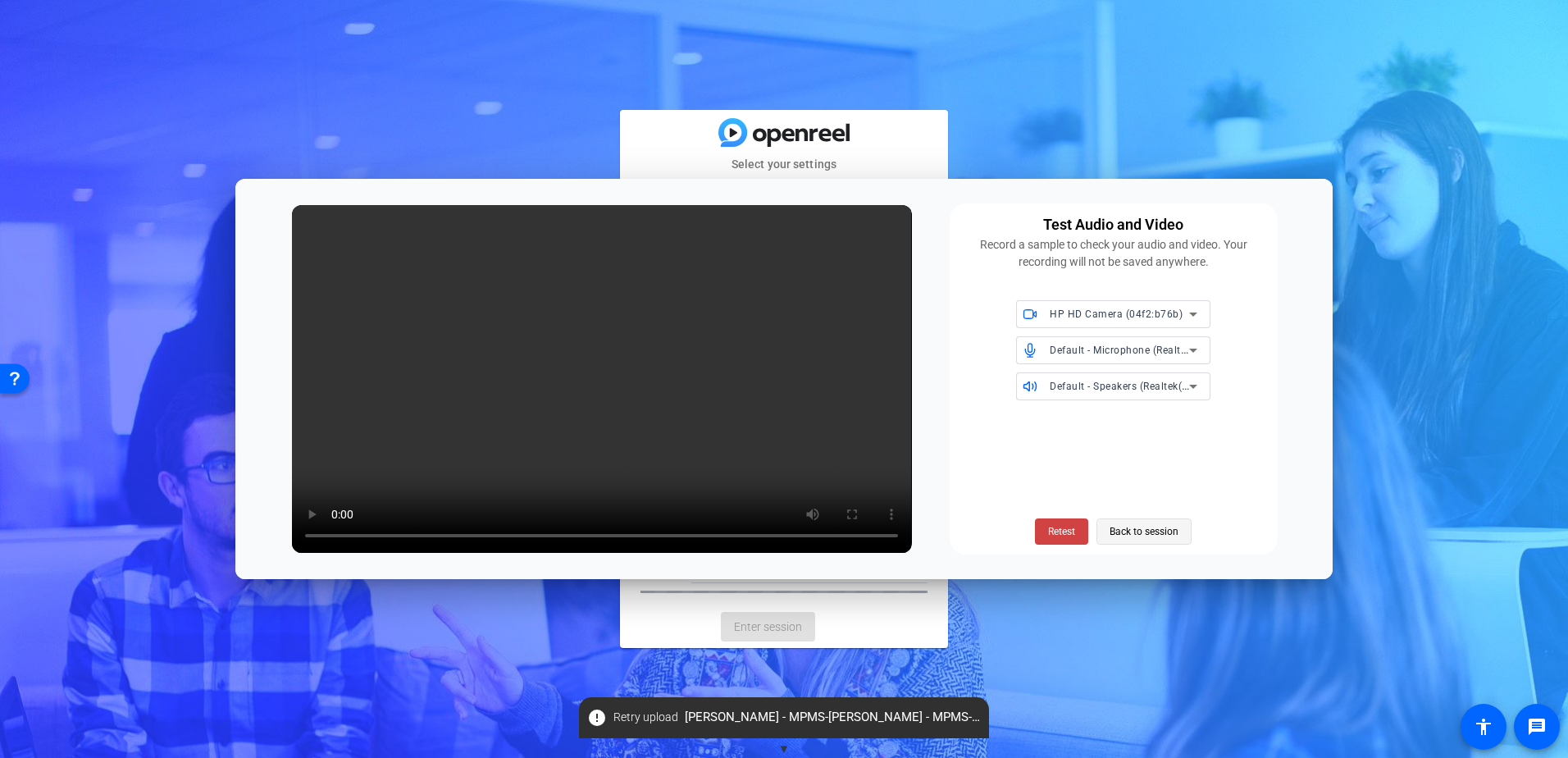
click at [1114, 536] on span "Back to session" at bounding box center [1143, 531] width 69 height 31
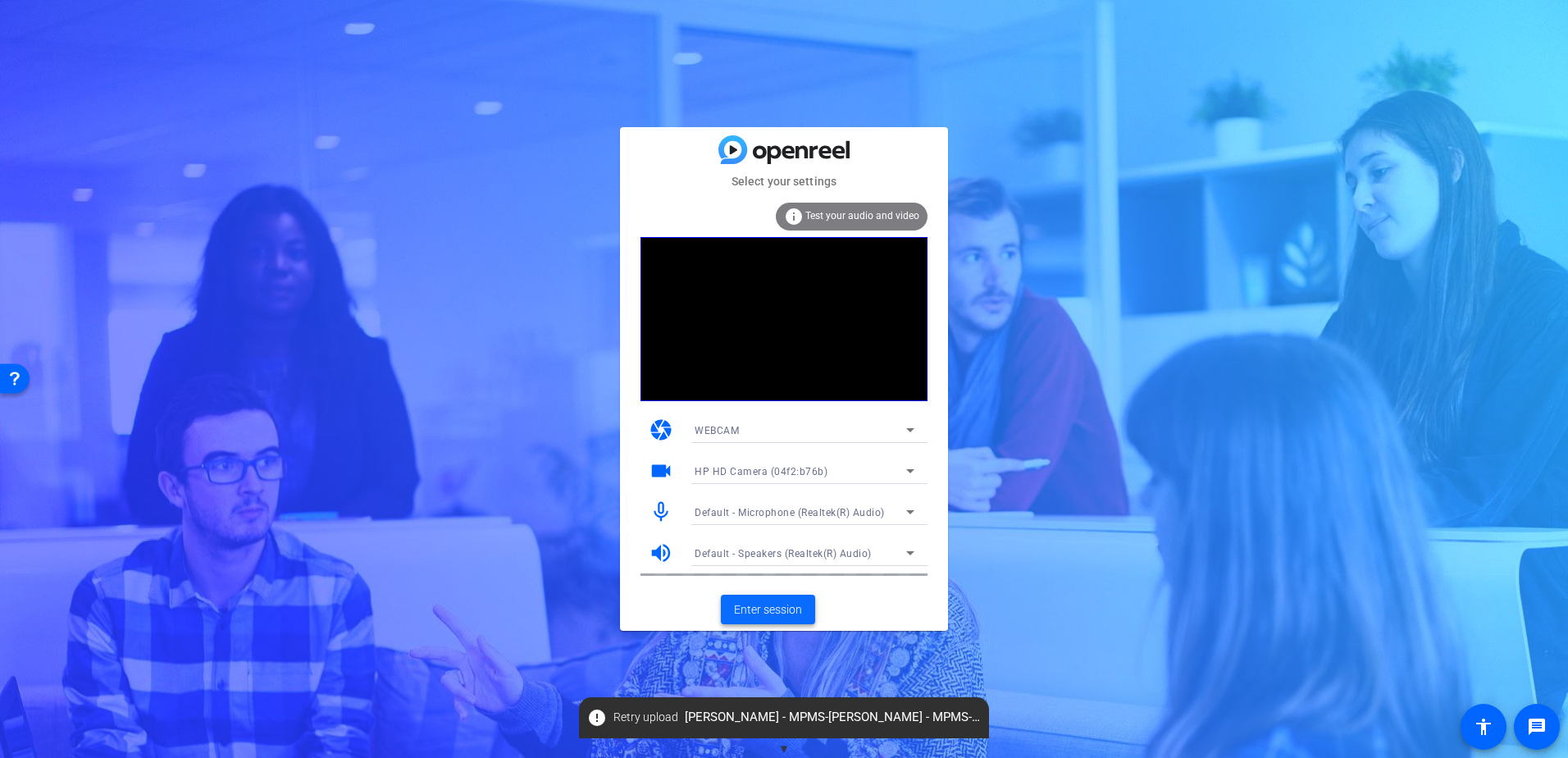
click at [764, 611] on span "Enter session" at bounding box center [768, 609] width 68 height 17
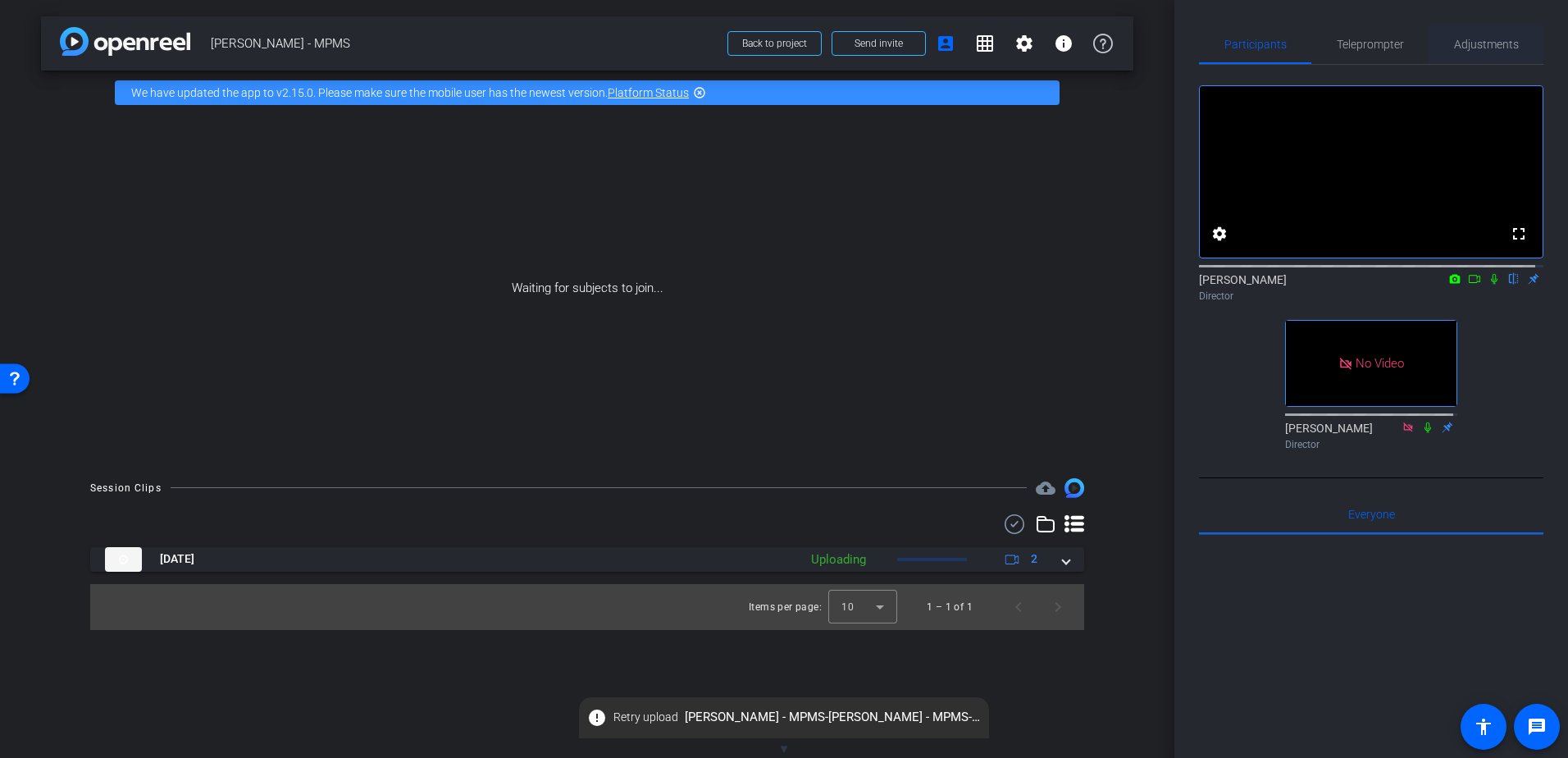
click at [1454, 54] on span "Adjustments" at bounding box center [1486, 45] width 65 height 39
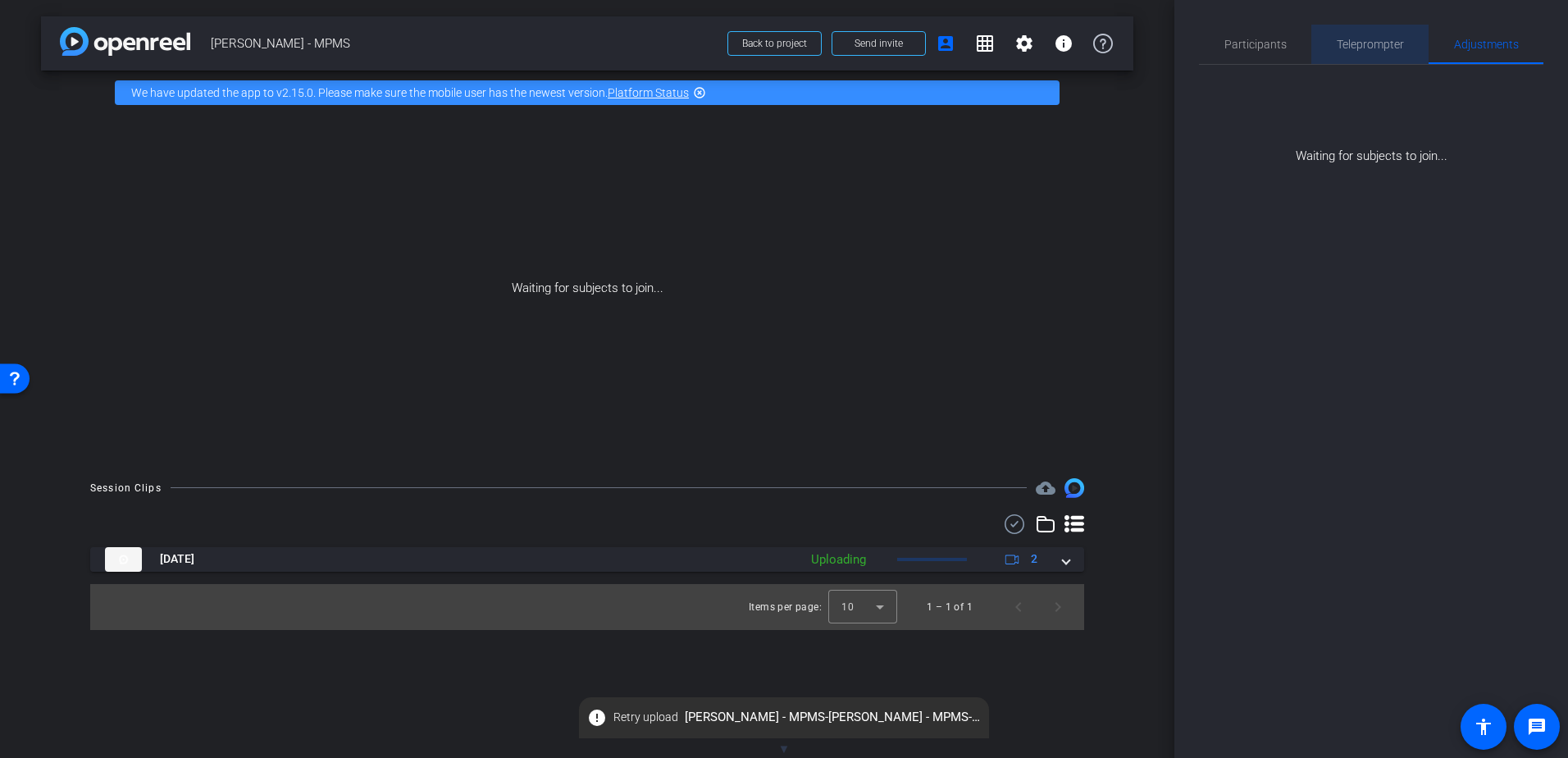
click at [1392, 48] on span "Teleprompter" at bounding box center [1369, 44] width 67 height 12
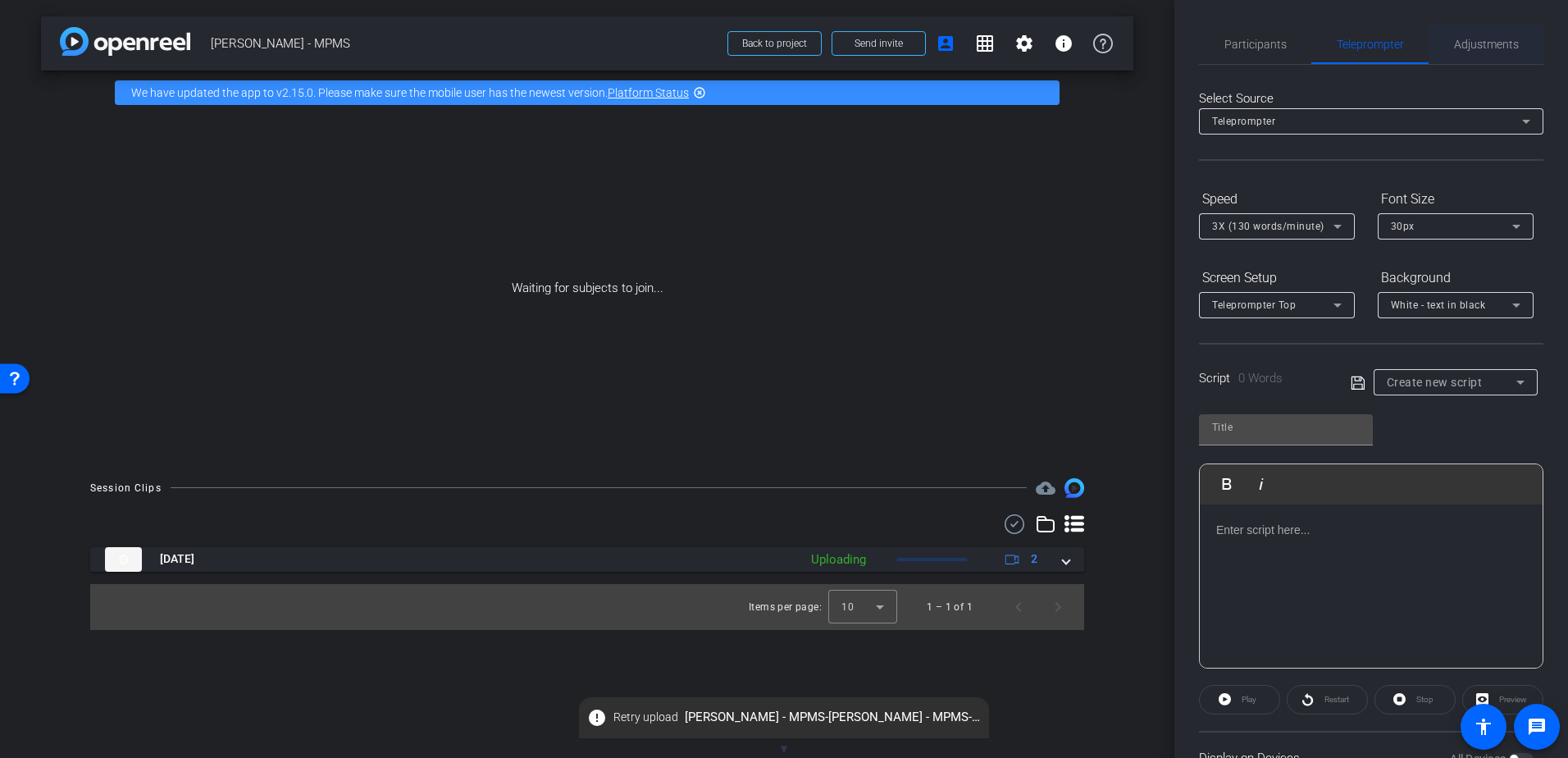
click at [1459, 52] on span "Adjustments" at bounding box center [1486, 45] width 65 height 39
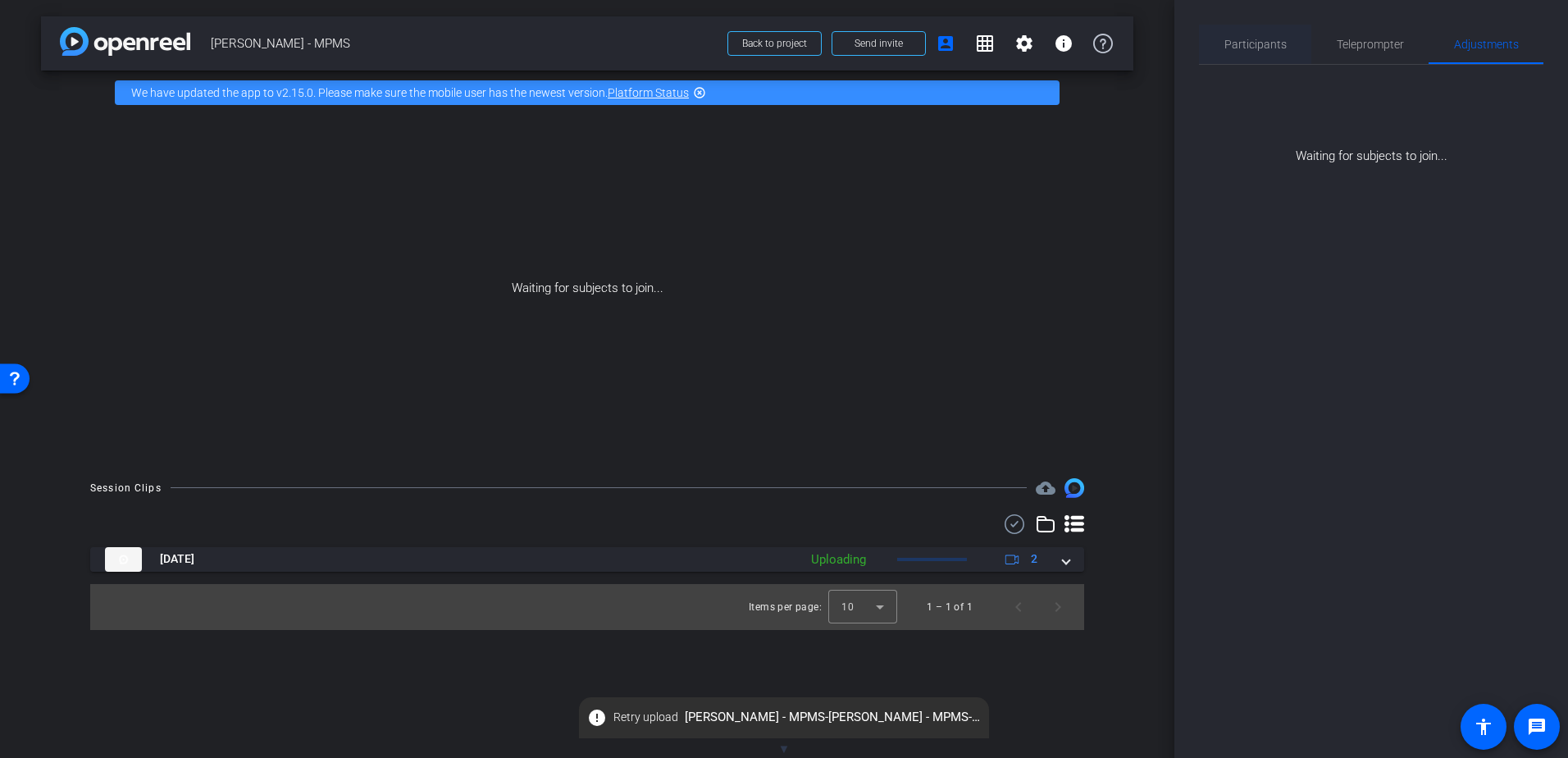
click at [1269, 45] on span "Participants" at bounding box center [1255, 44] width 62 height 12
